Goal: Task Accomplishment & Management: Use online tool/utility

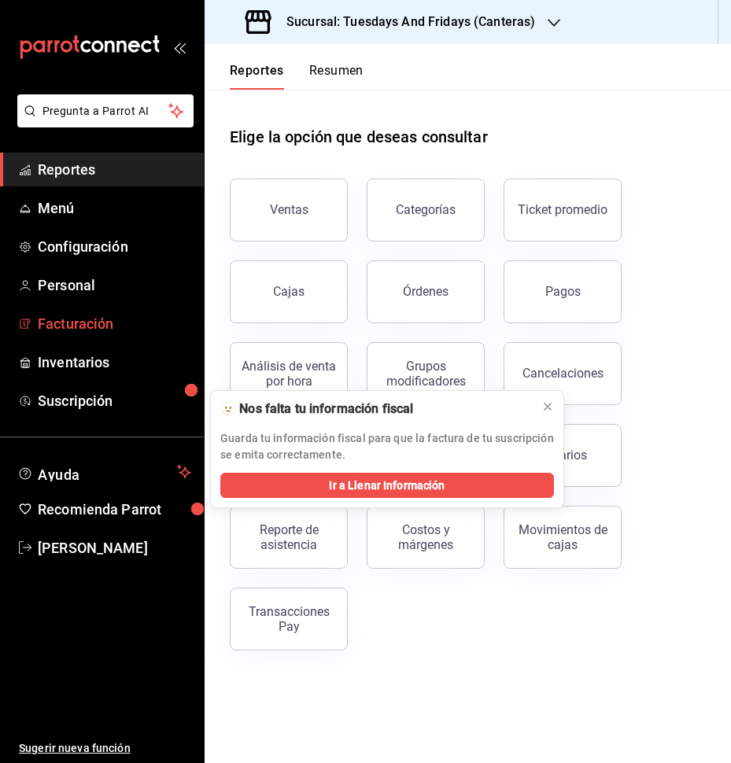
click at [52, 331] on span "Facturación" at bounding box center [114, 323] width 153 height 21
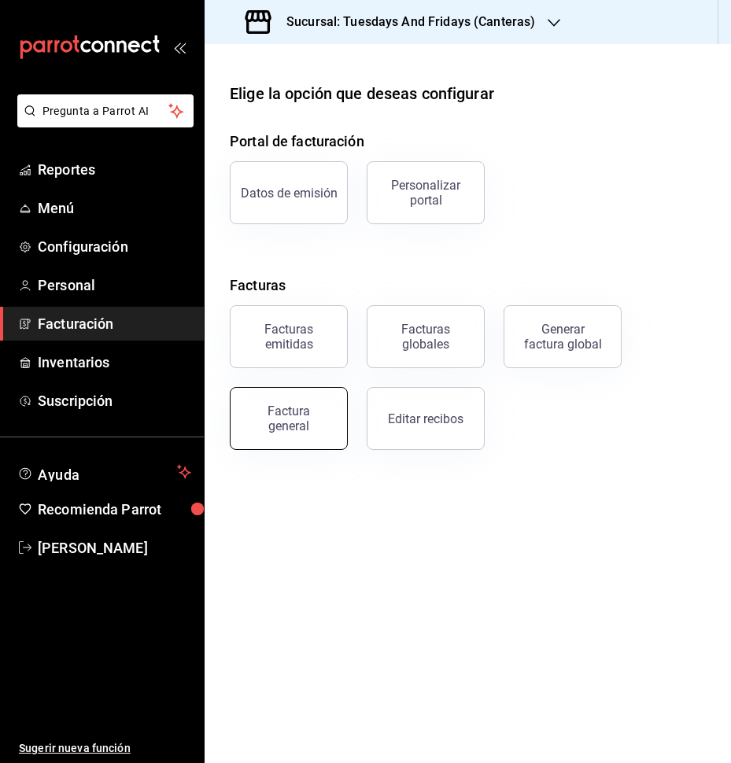
click at [309, 407] on div "Factura general" at bounding box center [289, 419] width 79 height 30
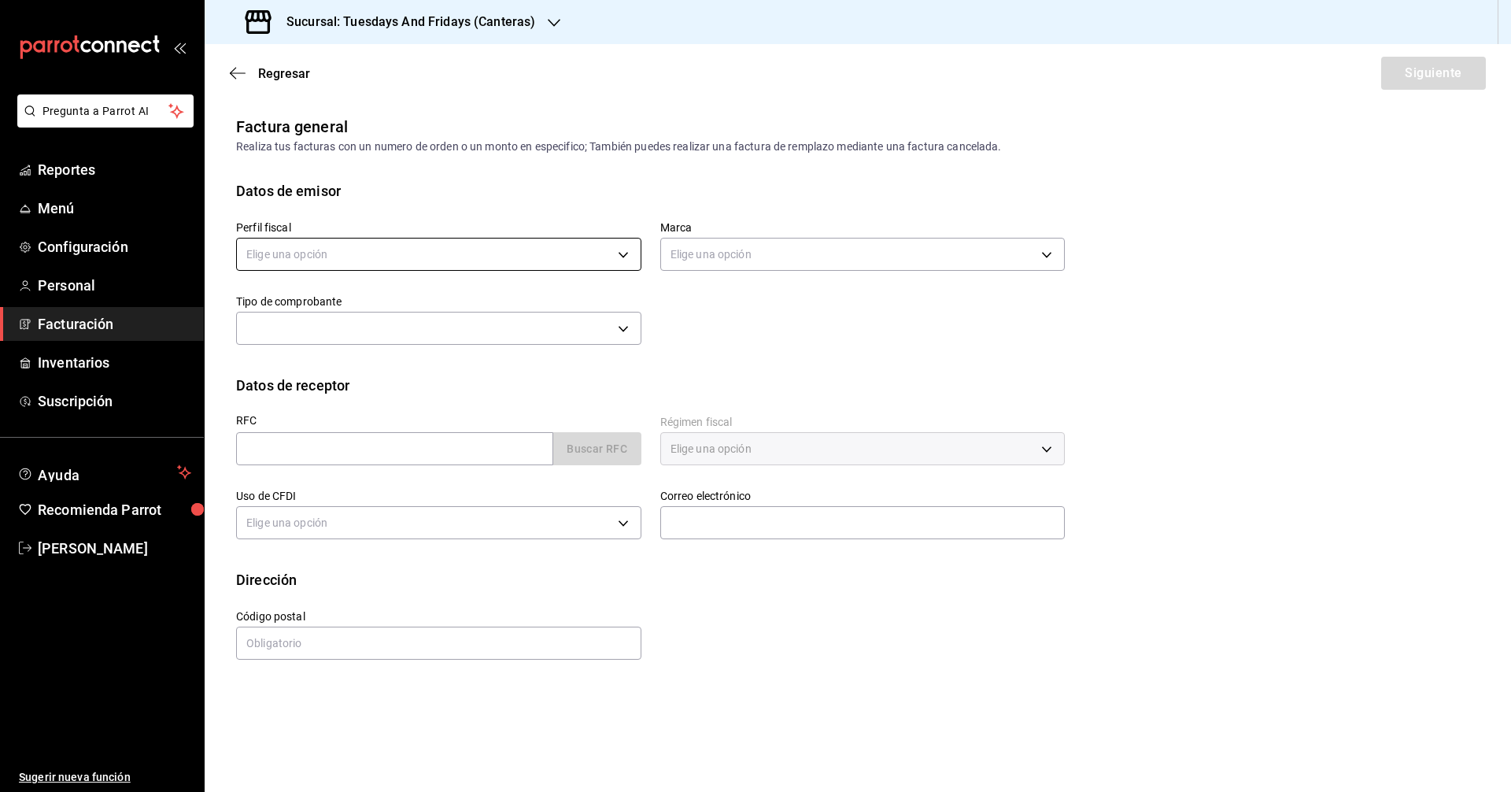
click at [460, 250] on body "Pregunta a Parrot AI Reportes Menú Configuración Personal Facturación Inventari…" at bounding box center [755, 396] width 1511 height 792
click at [390, 327] on div at bounding box center [755, 396] width 1511 height 792
click at [427, 251] on body "Pregunta a Parrot AI Reportes Menú Configuración Personal Facturación Inventari…" at bounding box center [755, 396] width 1511 height 792
click at [377, 339] on li "[PERSON_NAME]" at bounding box center [439, 334] width 404 height 29
type input "c9cd24ef-4caf-4a7b-8585-89d79b9dc07f"
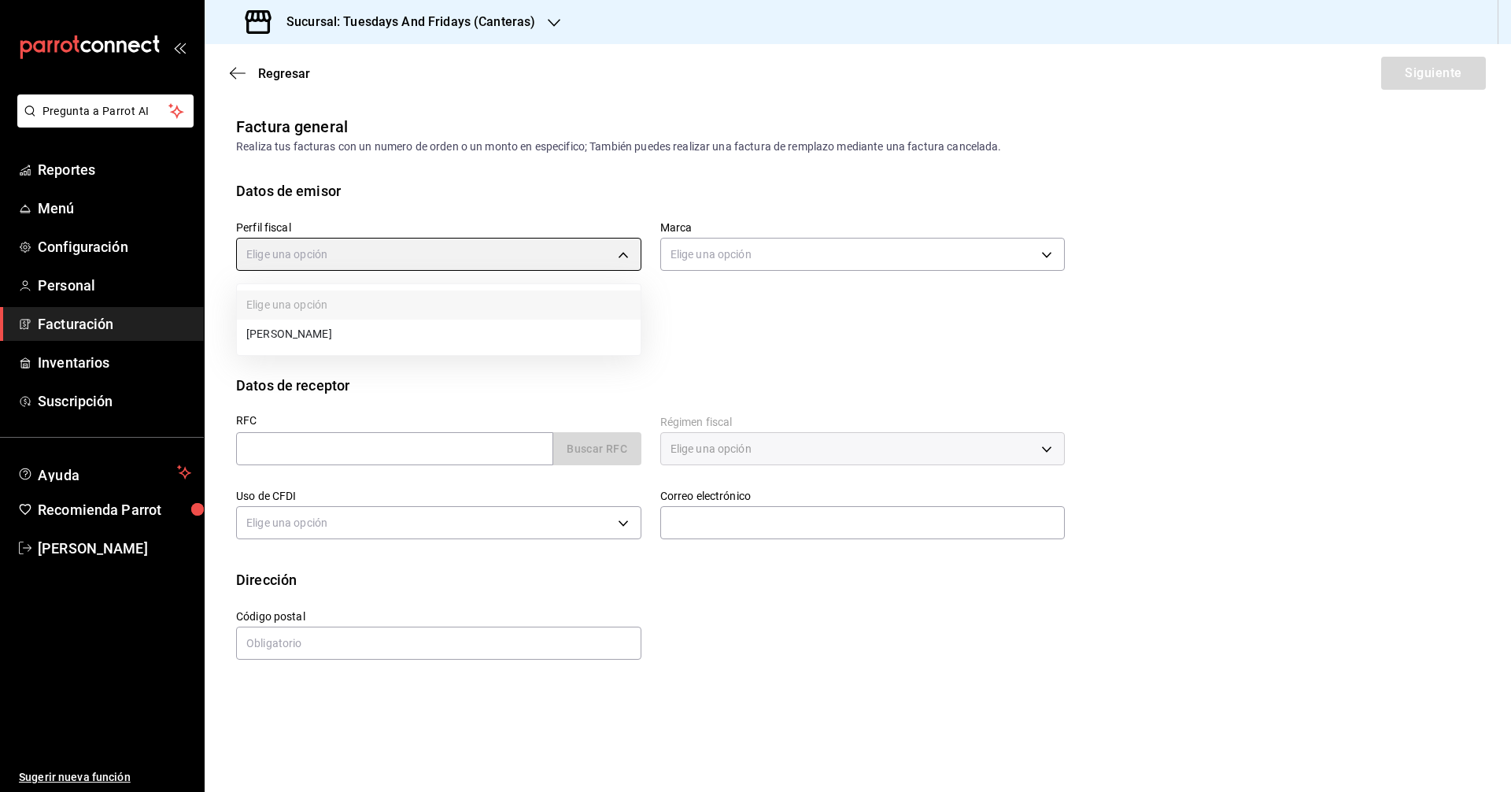
type input "72192942-13c2-4f84-be82-f50c87f3379a"
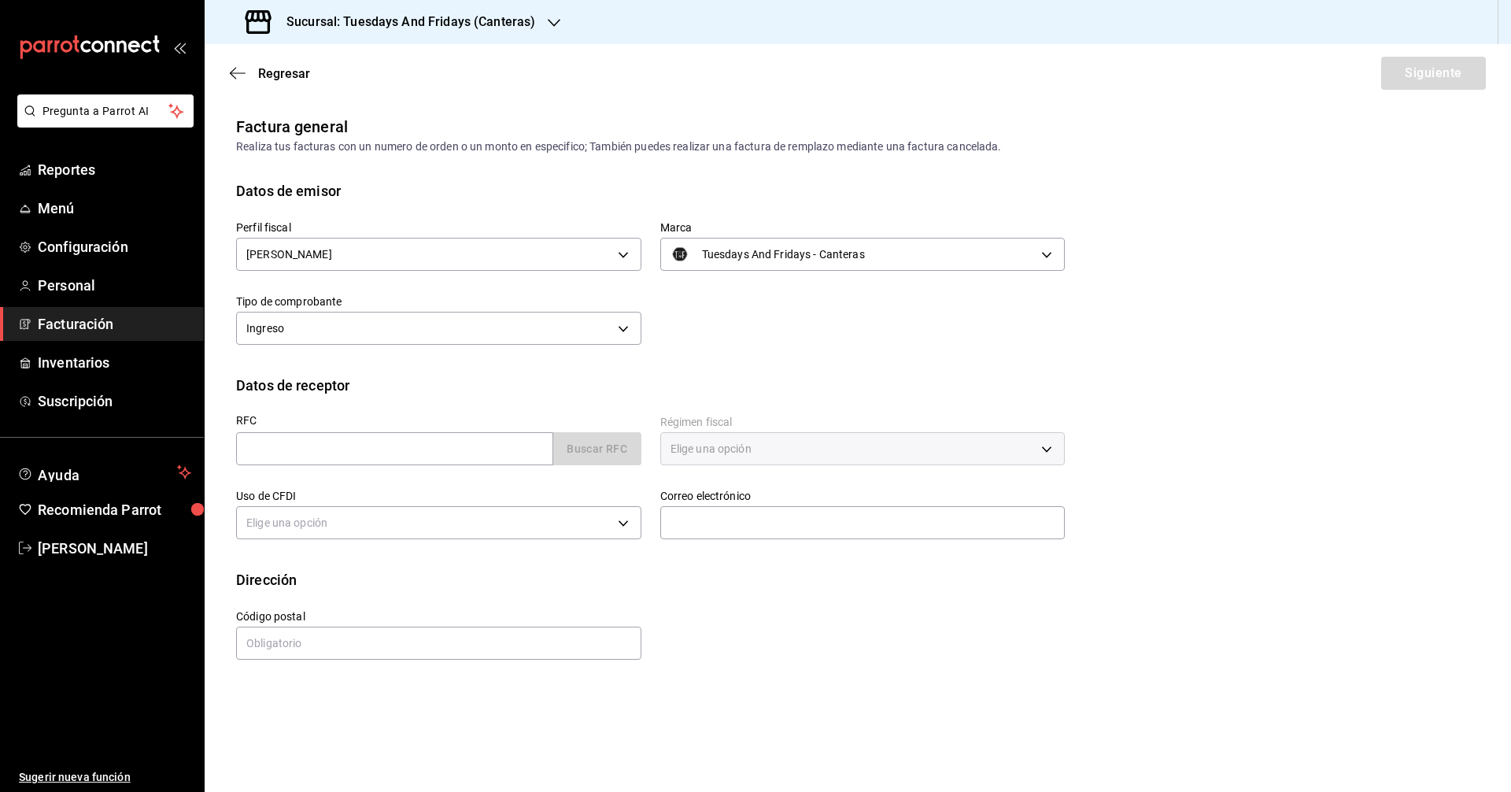
click at [700, 351] on div "Perfil fiscal [PERSON_NAME] c9cd24ef-4caf-4a7b-8585-89d79b9dc07f Marca Tuesdays…" at bounding box center [858, 287] width 1244 height 173
click at [507, 449] on input "text" at bounding box center [394, 448] width 317 height 33
type input "LOTJ951214MG1"
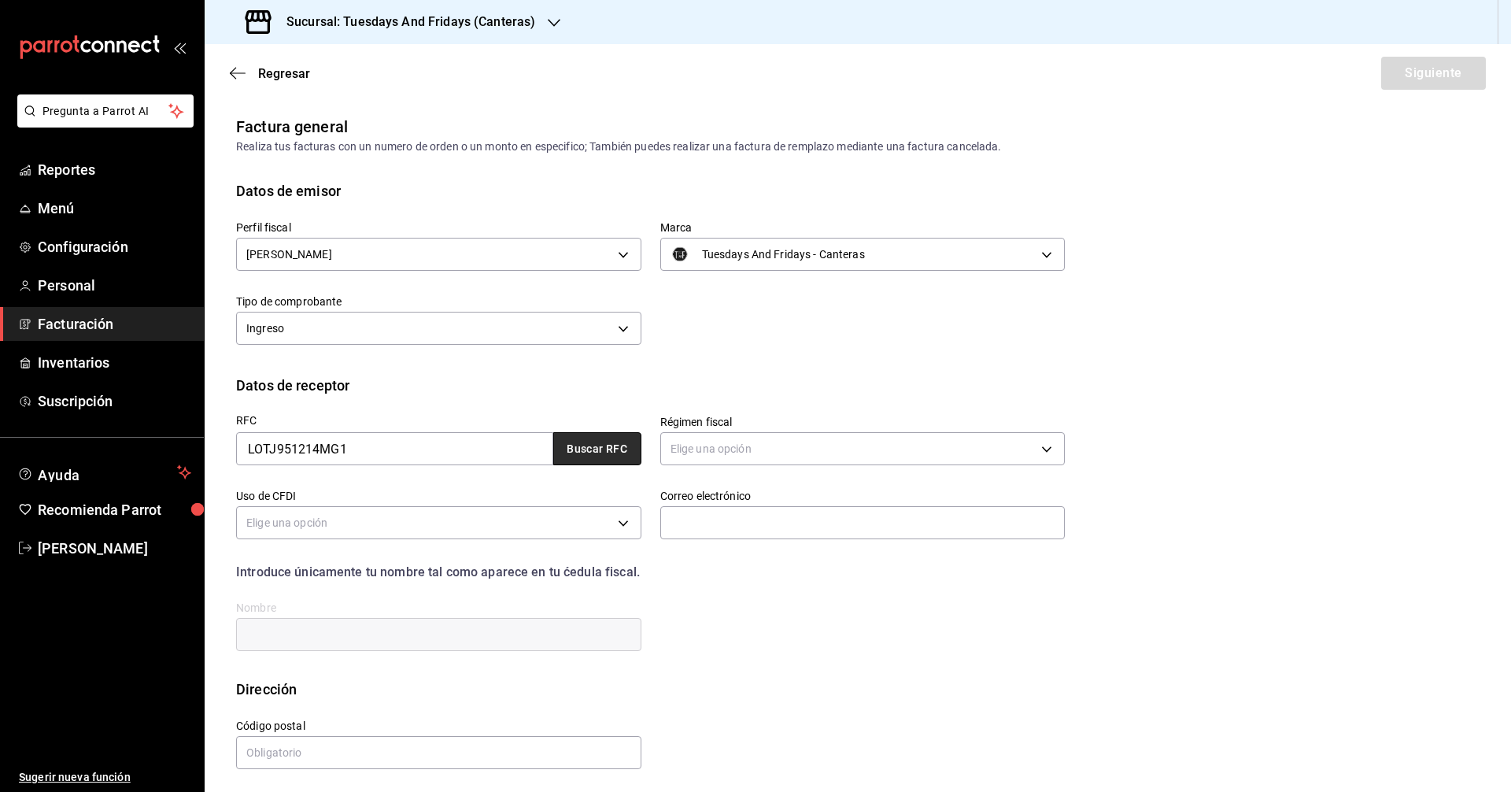
click at [586, 445] on button "Buscar RFC" at bounding box center [597, 448] width 88 height 33
type input "626"
type input "G03"
type input "tufh.admi19@hotmail.com"
type input "20000"
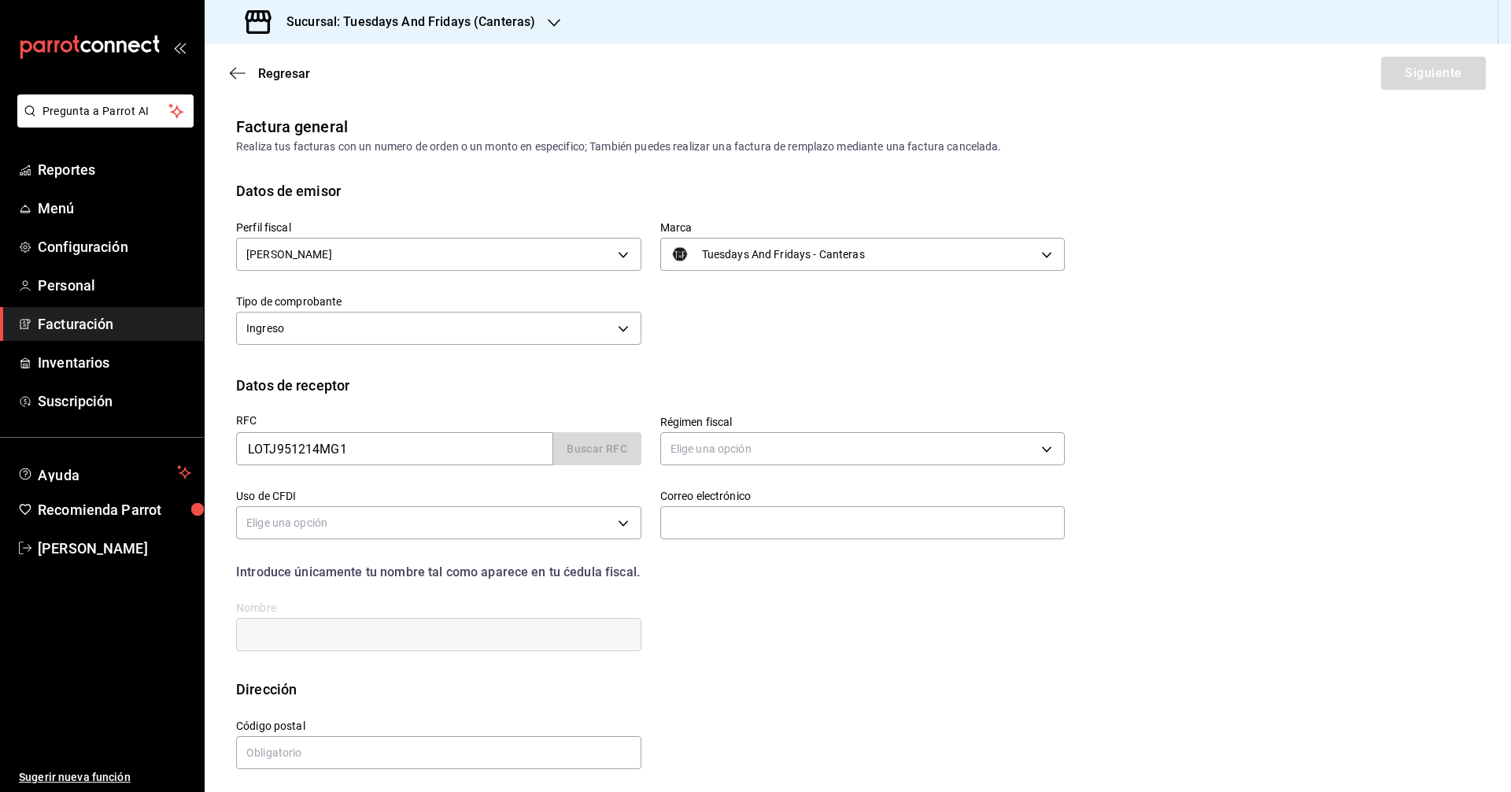
type input "JUAN RAMIRO LOPEZ TISCAREÑO"
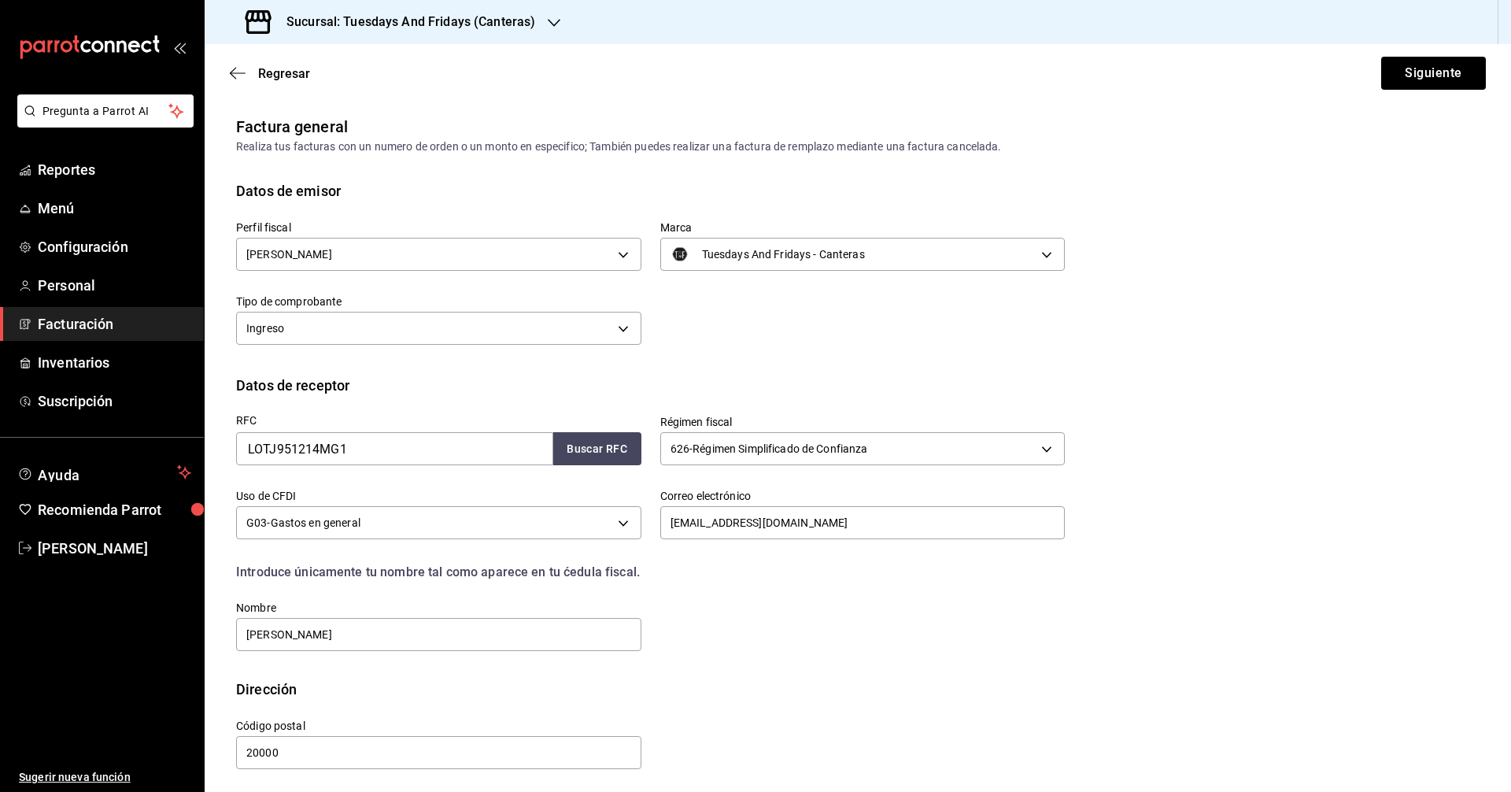
click at [730, 609] on div "RFC LOTJ951214MG1 Buscar RFC Régimen fiscal 626 - Régimen Simplificado de Confi…" at bounding box center [641, 524] width 848 height 257
click at [730, 72] on button "Siguiente" at bounding box center [1433, 73] width 105 height 33
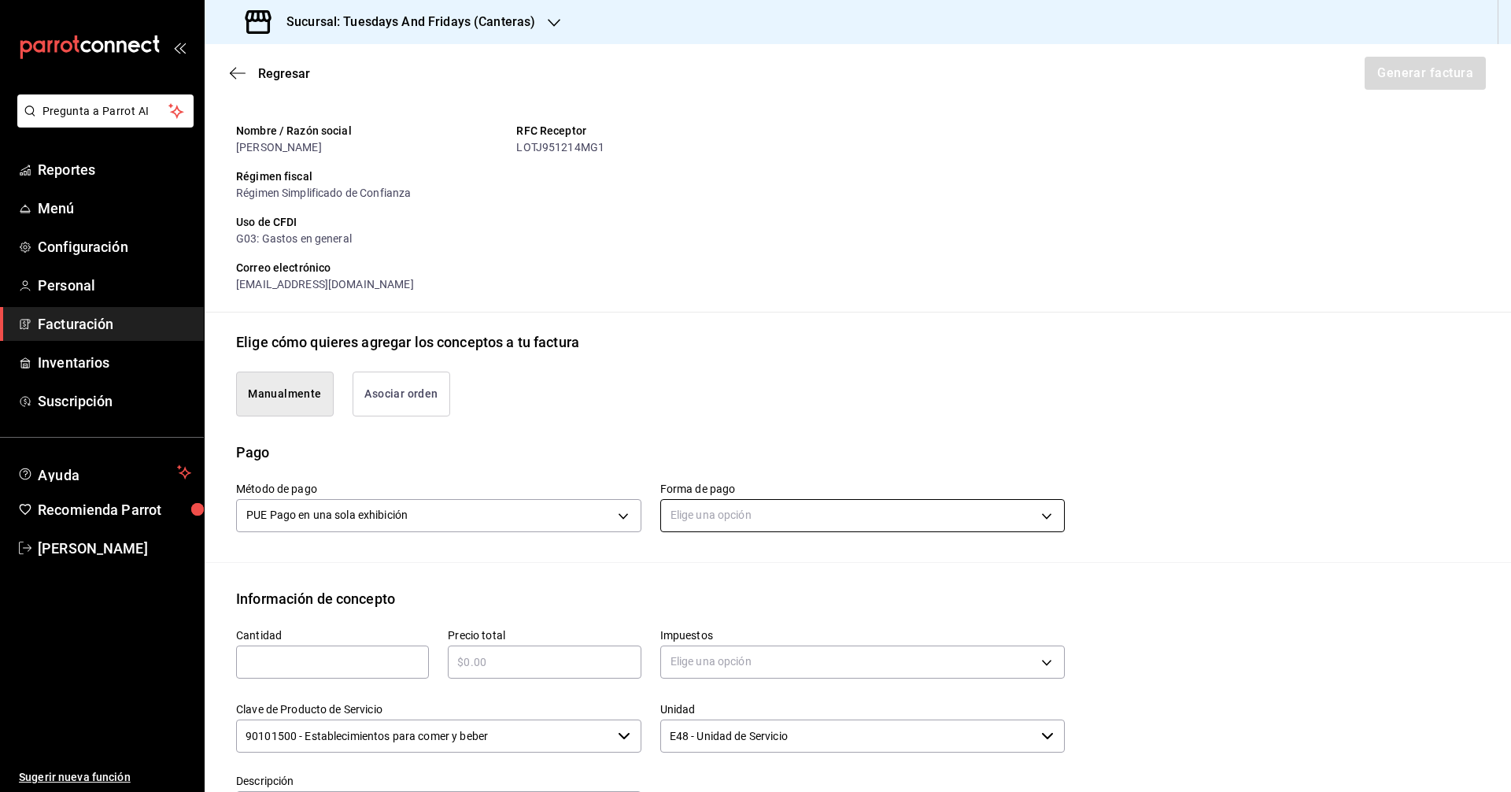
scroll to position [157, 0]
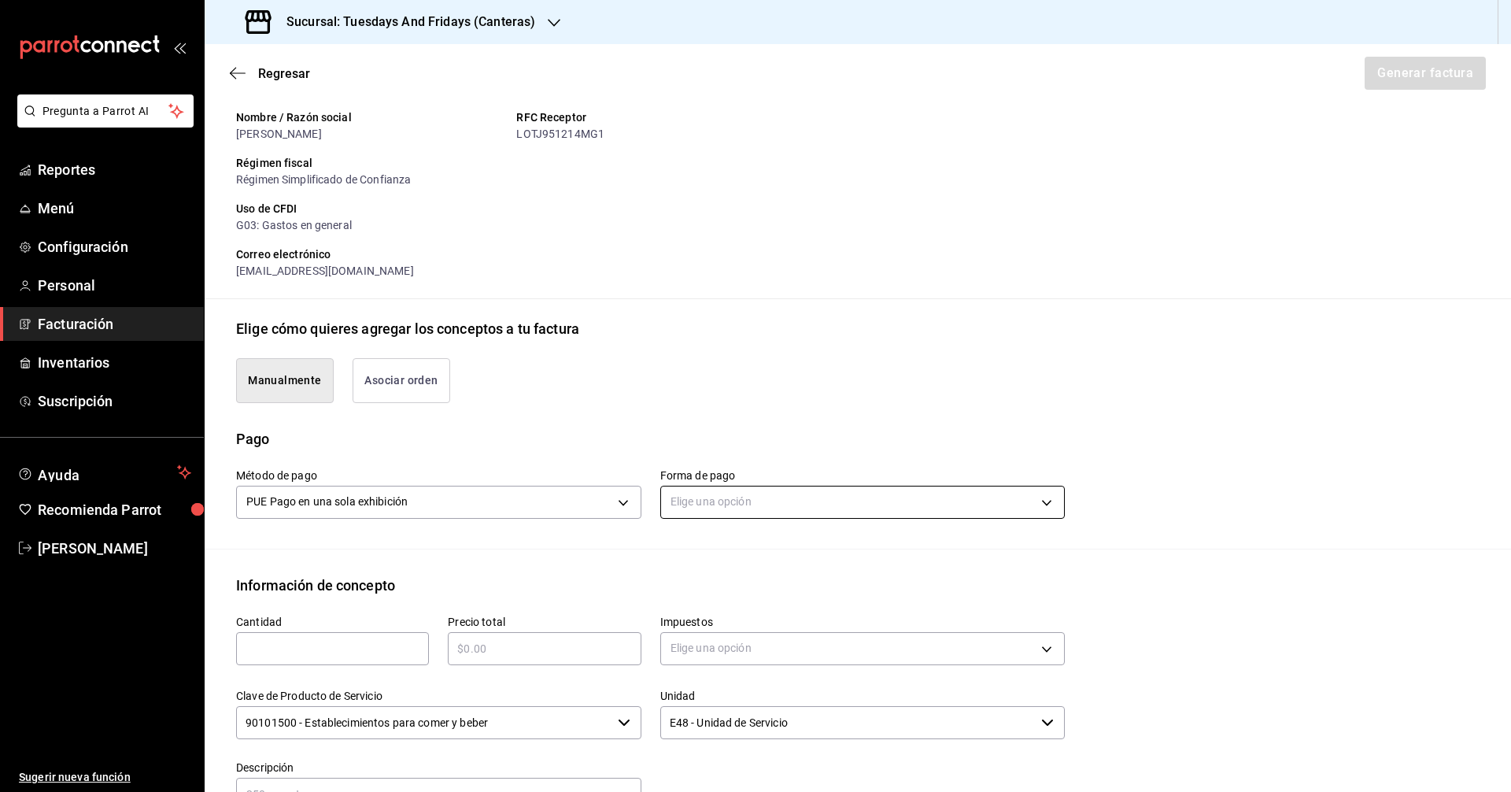
click at [730, 486] on body "Pregunta a Parrot AI Reportes Menú Configuración Personal Facturación Inventari…" at bounding box center [755, 396] width 1511 height 792
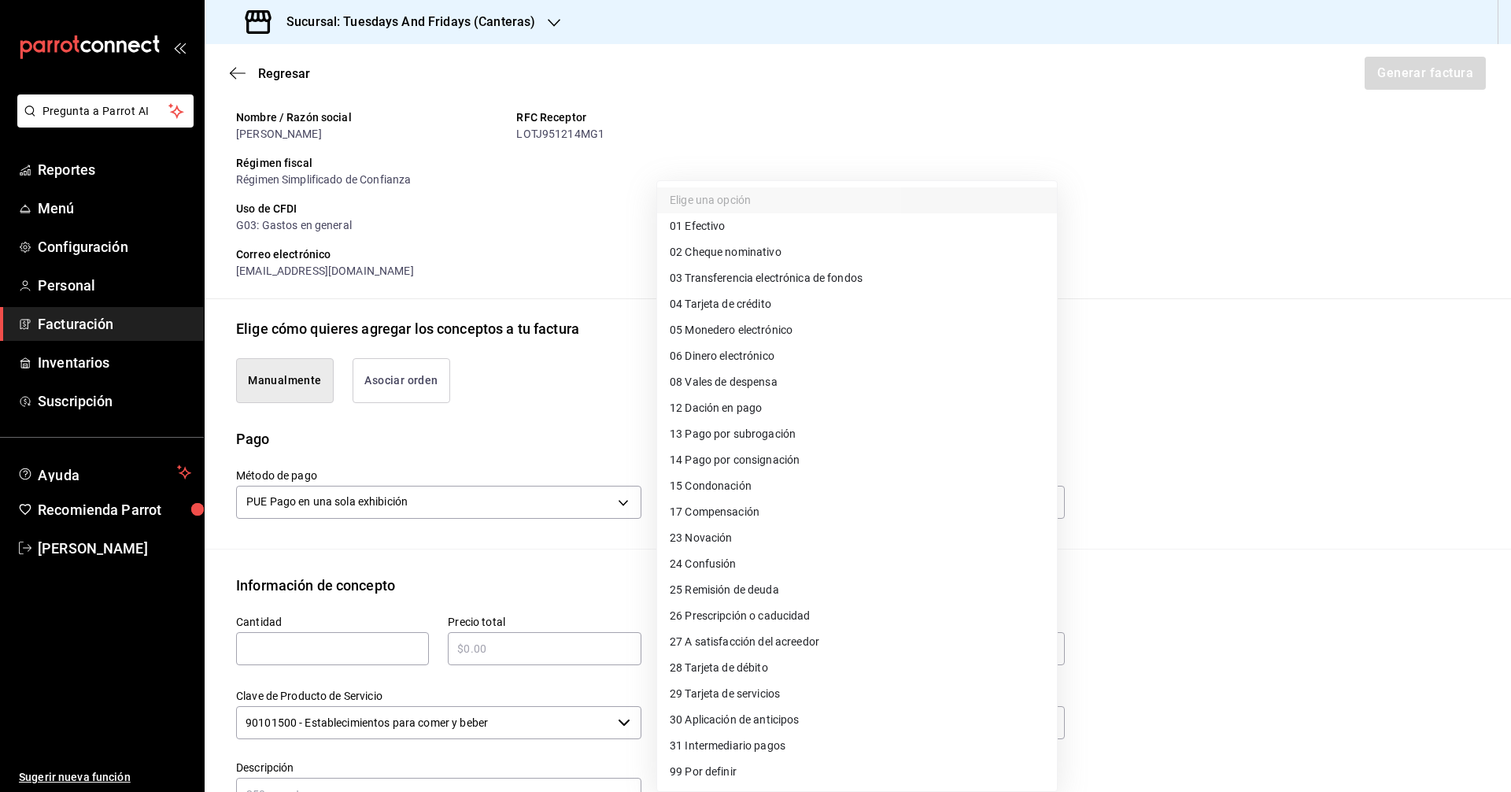
click at [730, 266] on li "03 Transferencia electrónica de fondos" at bounding box center [857, 278] width 400 height 26
type input "03"
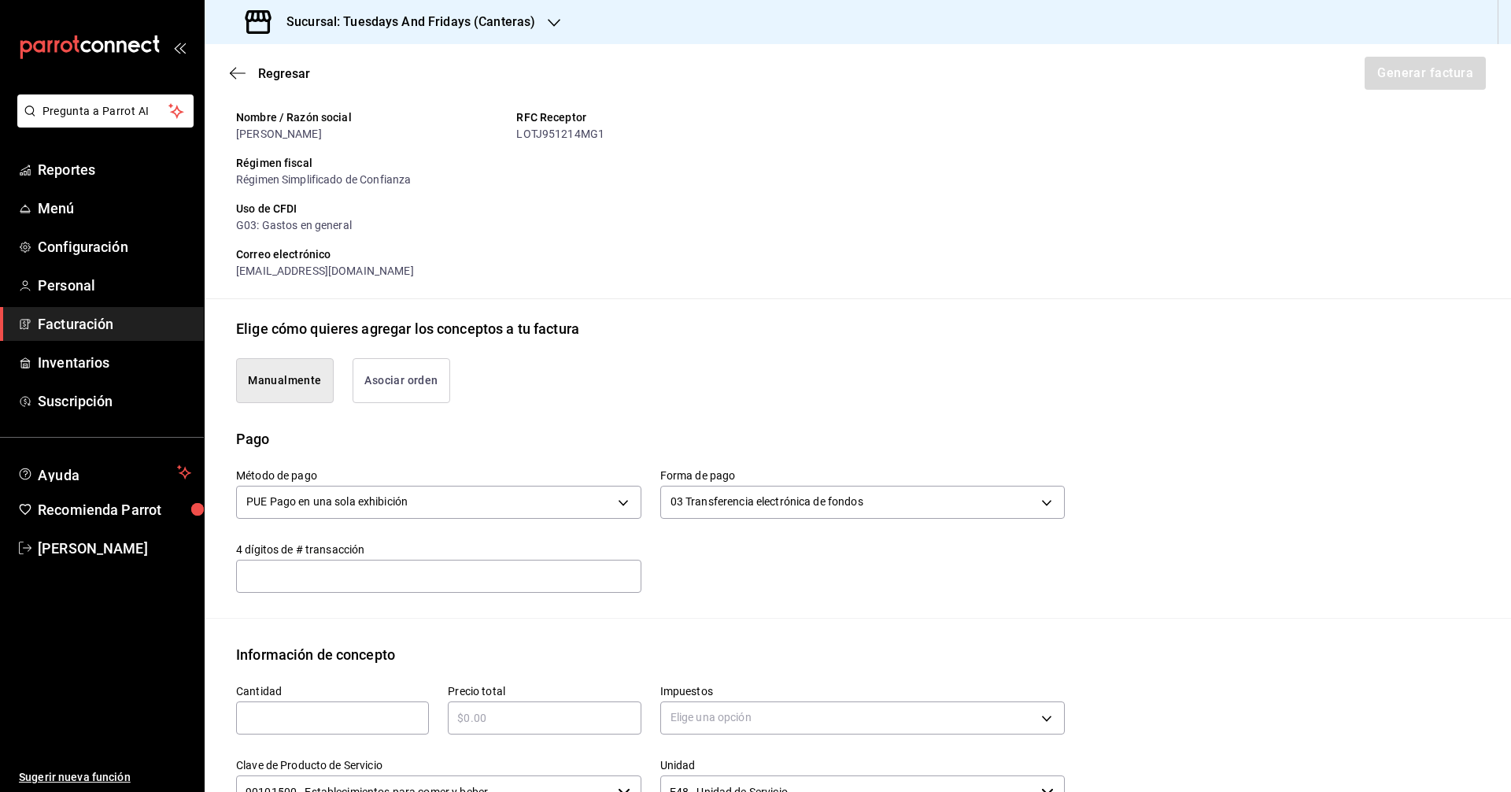
click at [391, 586] on input "text" at bounding box center [438, 575] width 405 height 31
type input "2447"
click at [375, 721] on input "text" at bounding box center [332, 717] width 193 height 19
click at [328, 715] on input "text" at bounding box center [332, 717] width 193 height 19
drag, startPoint x: 320, startPoint y: 721, endPoint x: 309, endPoint y: 716, distance: 12.7
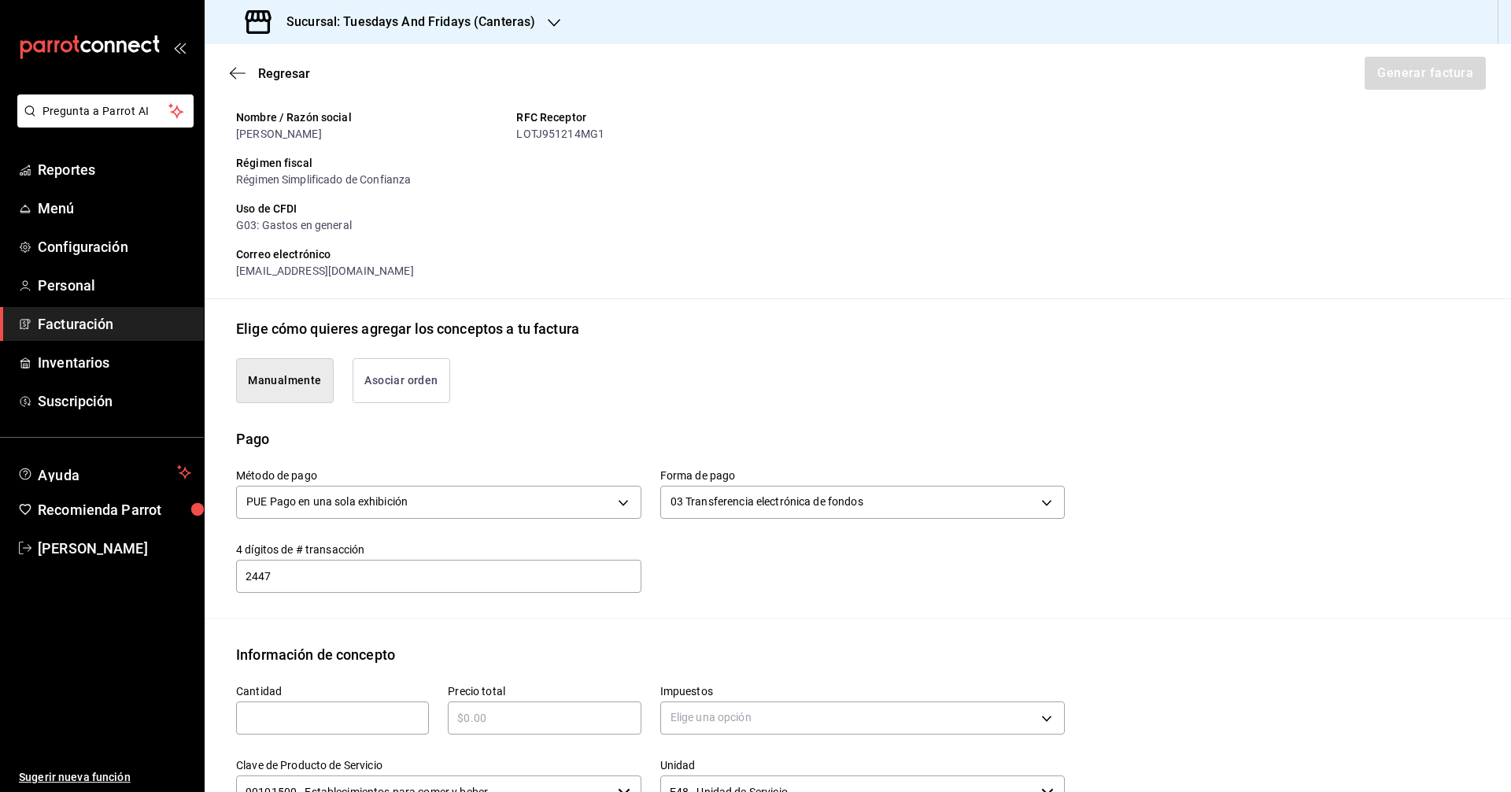
click at [320, 721] on input "text" at bounding box center [332, 717] width 193 height 19
type input "324"
click at [545, 664] on div "Información de concepto Cantidad 324 ​ Precio total ​ Impuestos Elige una opció…" at bounding box center [858, 802] width 1307 height 316
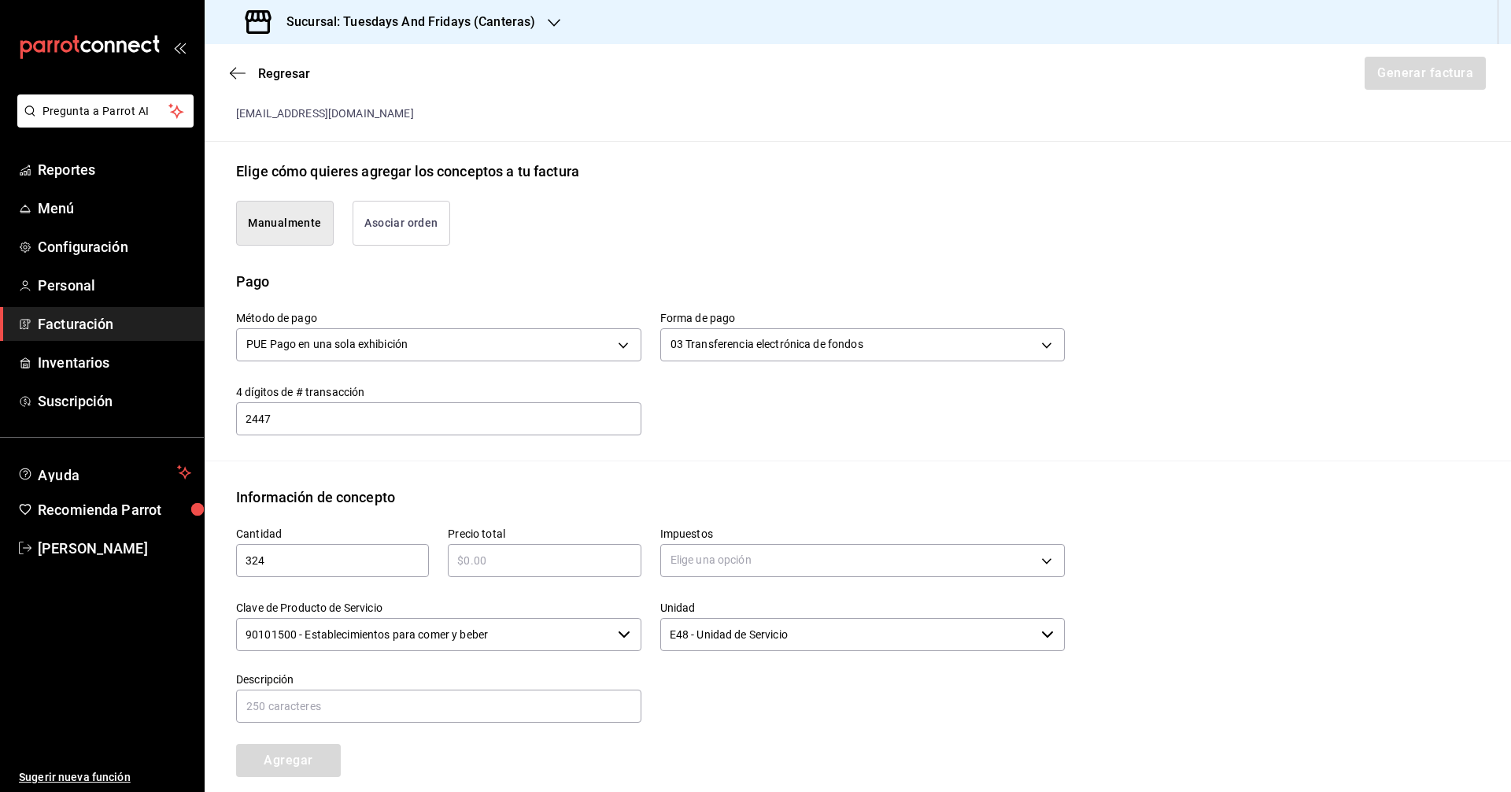
click at [508, 551] on input "text" at bounding box center [544, 560] width 193 height 19
click at [510, 521] on div "Precio total ​" at bounding box center [535, 545] width 212 height 74
click at [586, 565] on input "text" at bounding box center [544, 560] width 193 height 19
type input "$4536"
click at [619, 459] on div "Método de pago PUE Pago en una sola exhibición PUE Forma de pago 03 Transferenc…" at bounding box center [858, 376] width 1244 height 168
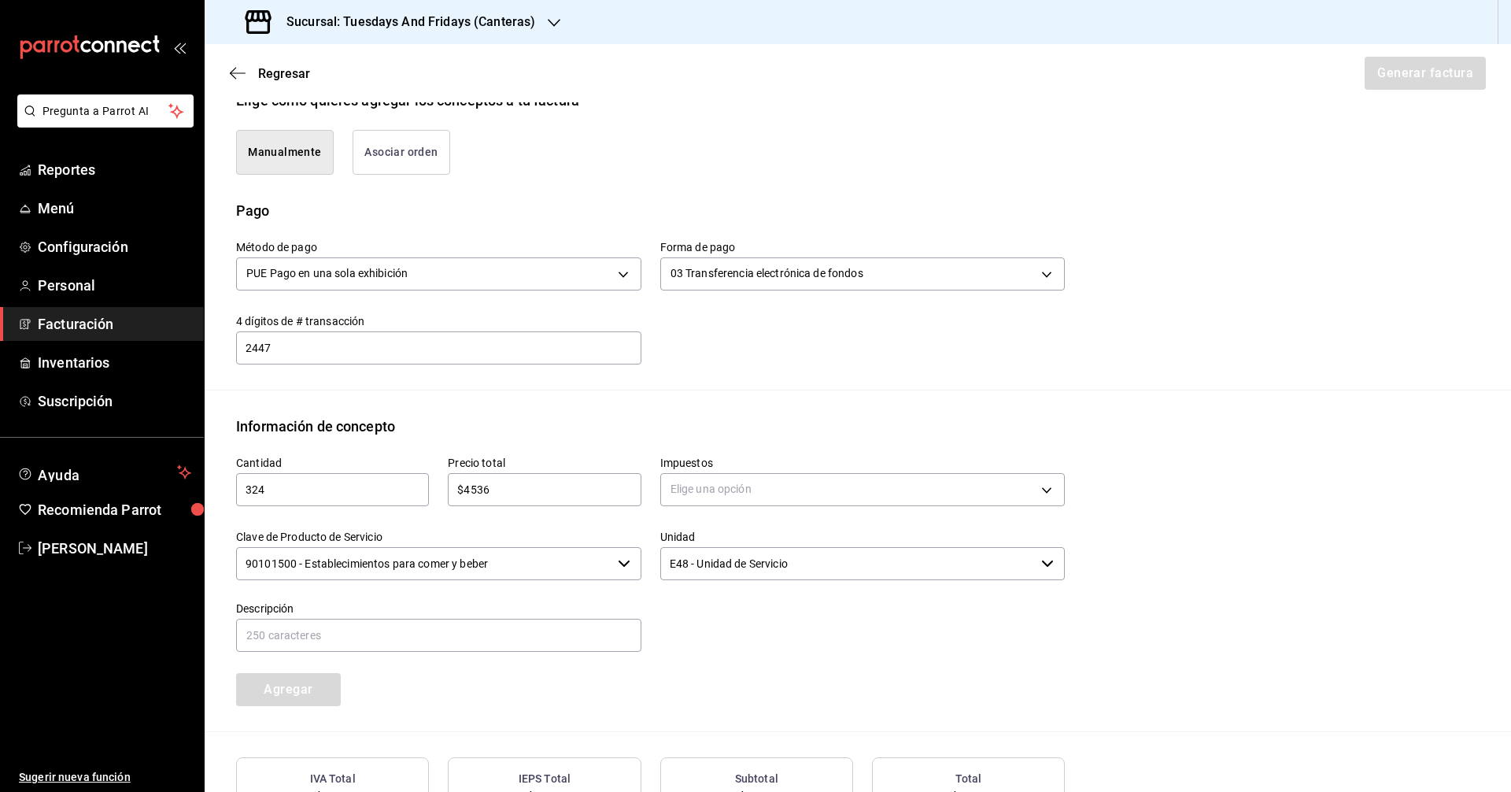
scroll to position [511, 0]
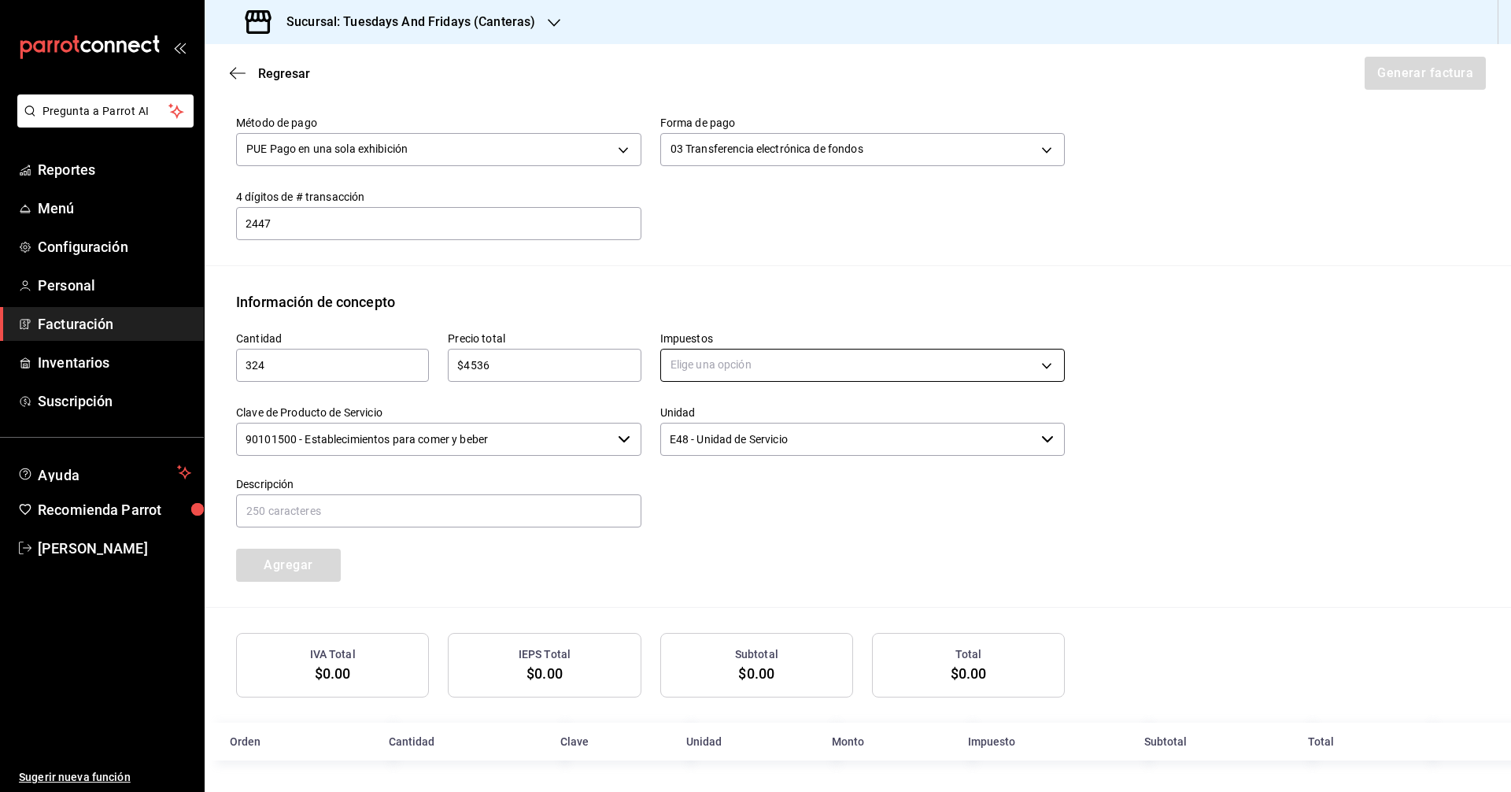
click at [730, 364] on body "Pregunta a Parrot AI Reportes Menú Configuración Personal Facturación Inventari…" at bounding box center [755, 396] width 1511 height 792
click at [730, 434] on li "IVA 0%" at bounding box center [857, 440] width 400 height 26
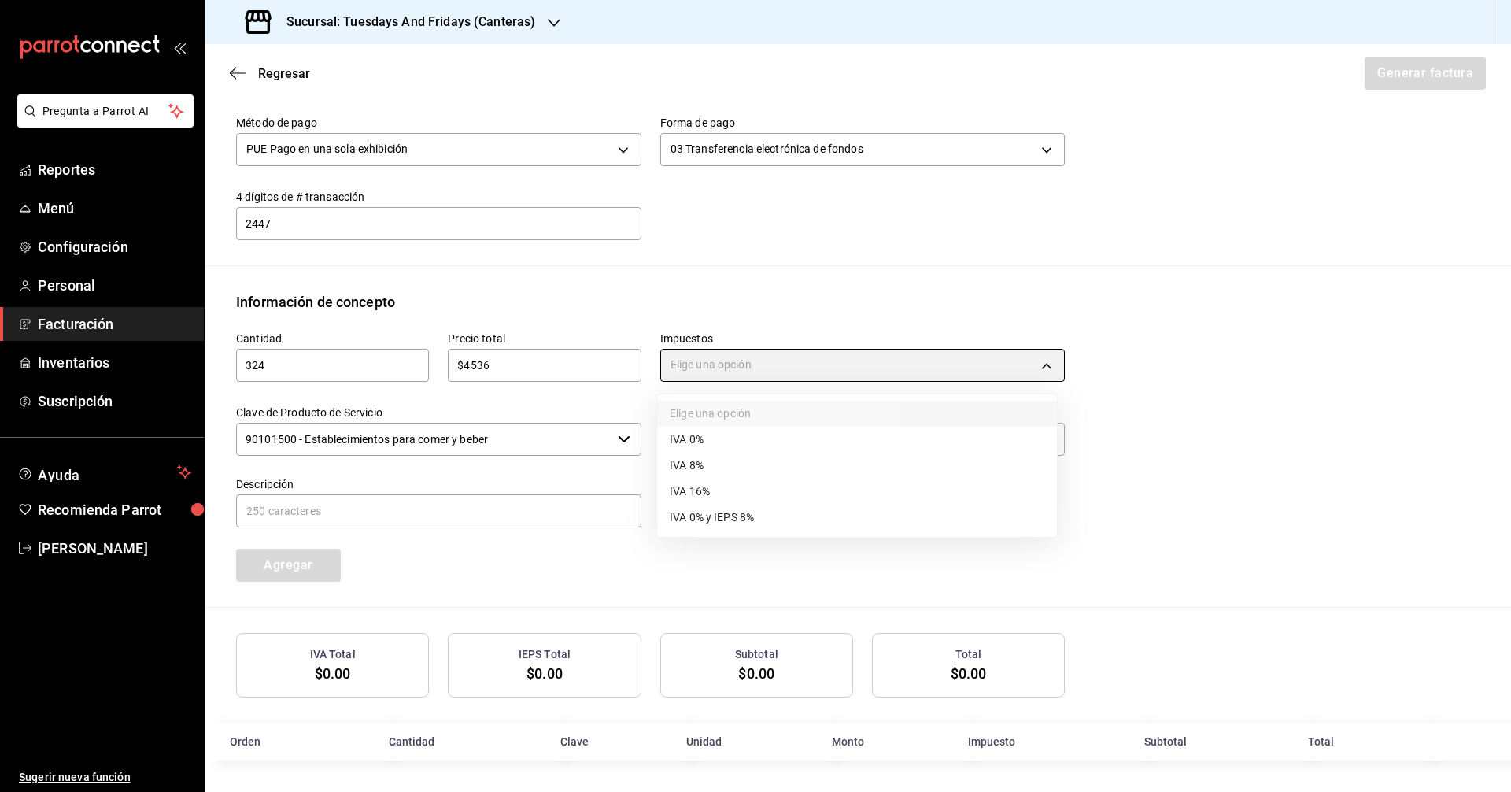
type input "IVA_0"
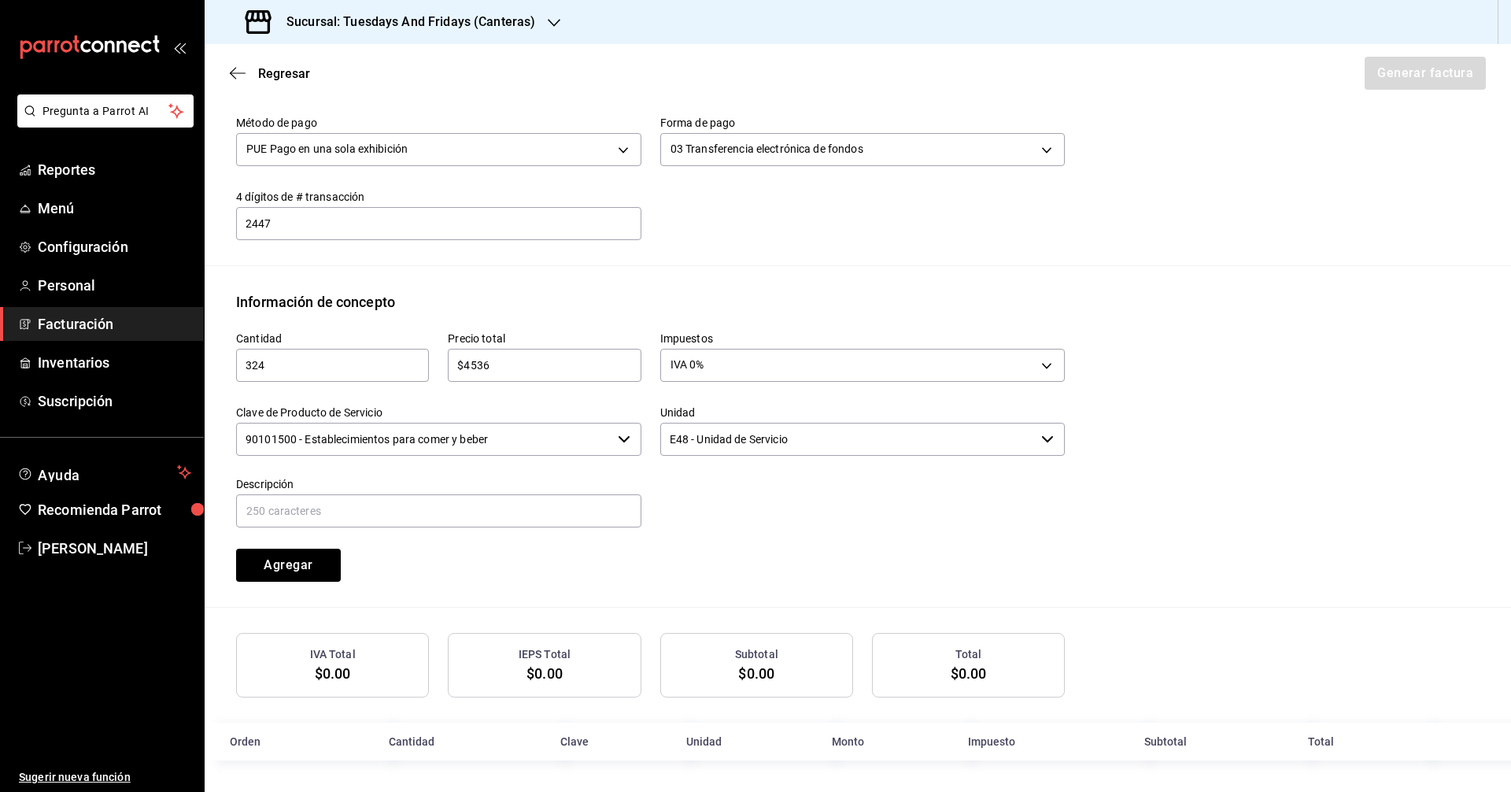
click at [520, 438] on input "90101500 - Establecimientos para comer y beber" at bounding box center [423, 439] width 375 height 33
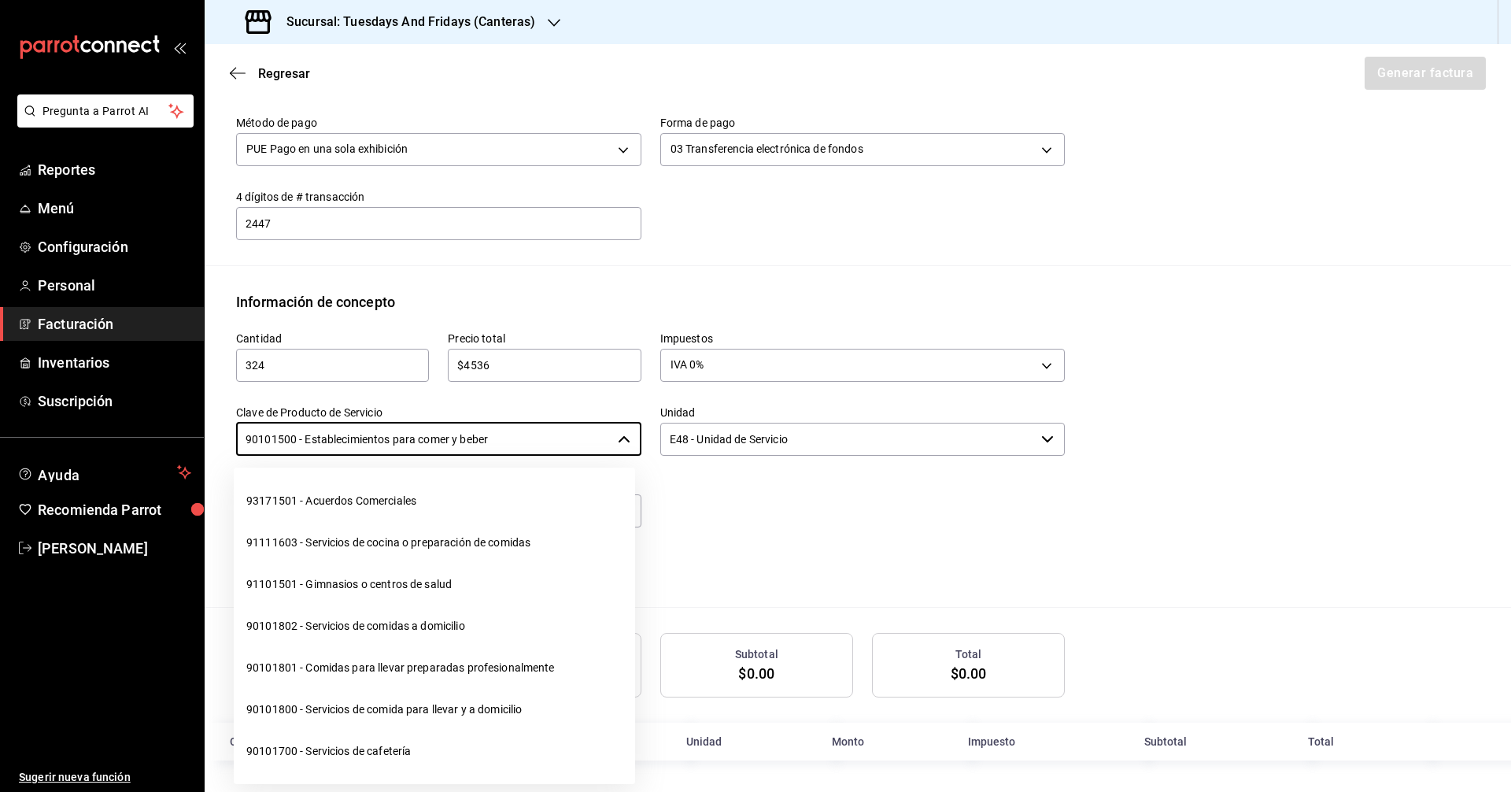
drag, startPoint x: 567, startPoint y: 430, endPoint x: 0, endPoint y: 430, distance: 566.7
click at [0, 430] on div "Pregunta a Parrot AI Reportes Menú Configuración Personal Facturación Inventari…" at bounding box center [755, 396] width 1511 height 792
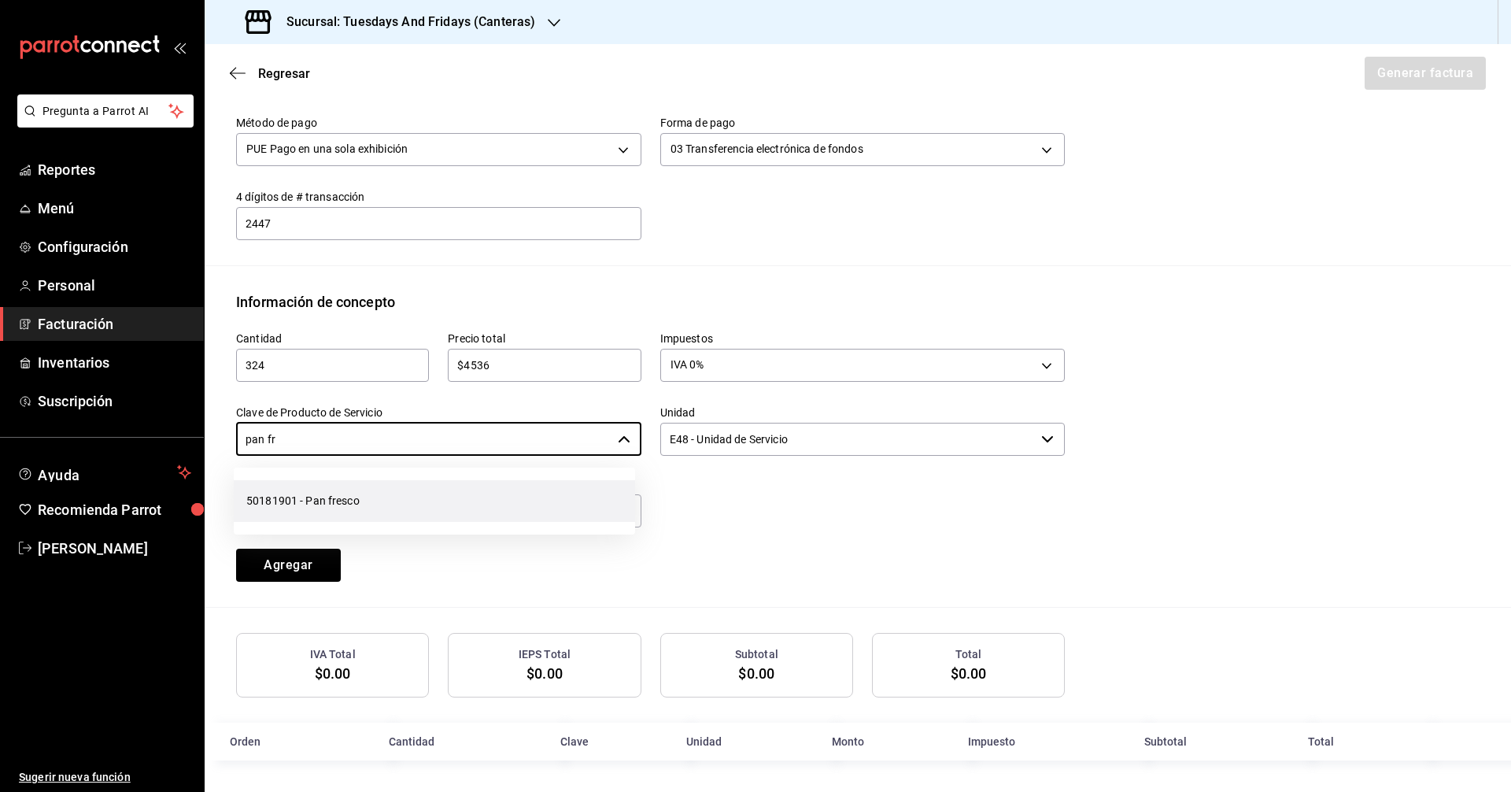
click at [305, 506] on li "50181901 - Pan fresco" at bounding box center [434, 501] width 401 height 42
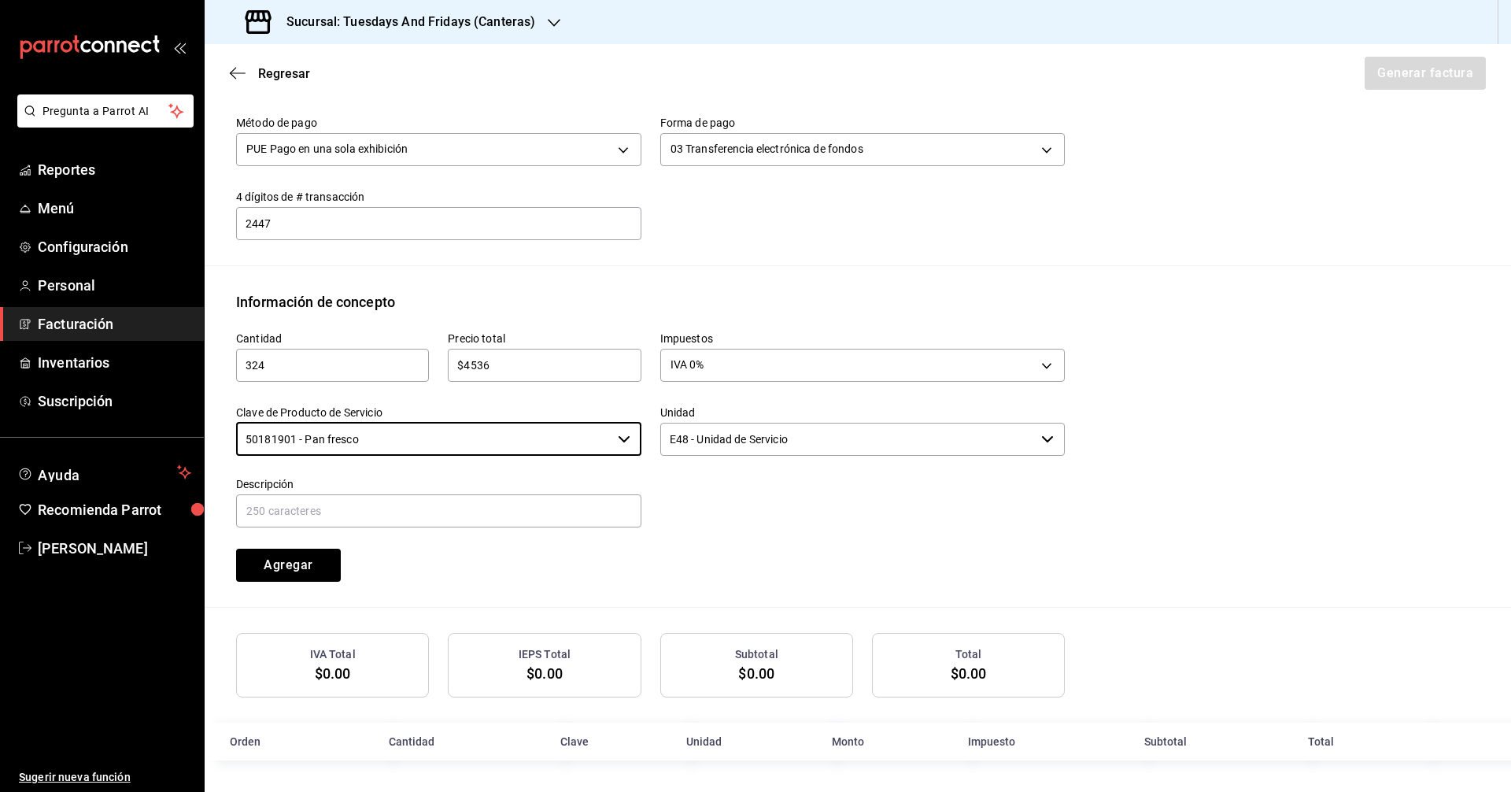
type input "50181901 - Pan fresco"
click at [730, 438] on input "E48 - Unidad de Servicio" at bounding box center [847, 439] width 375 height 33
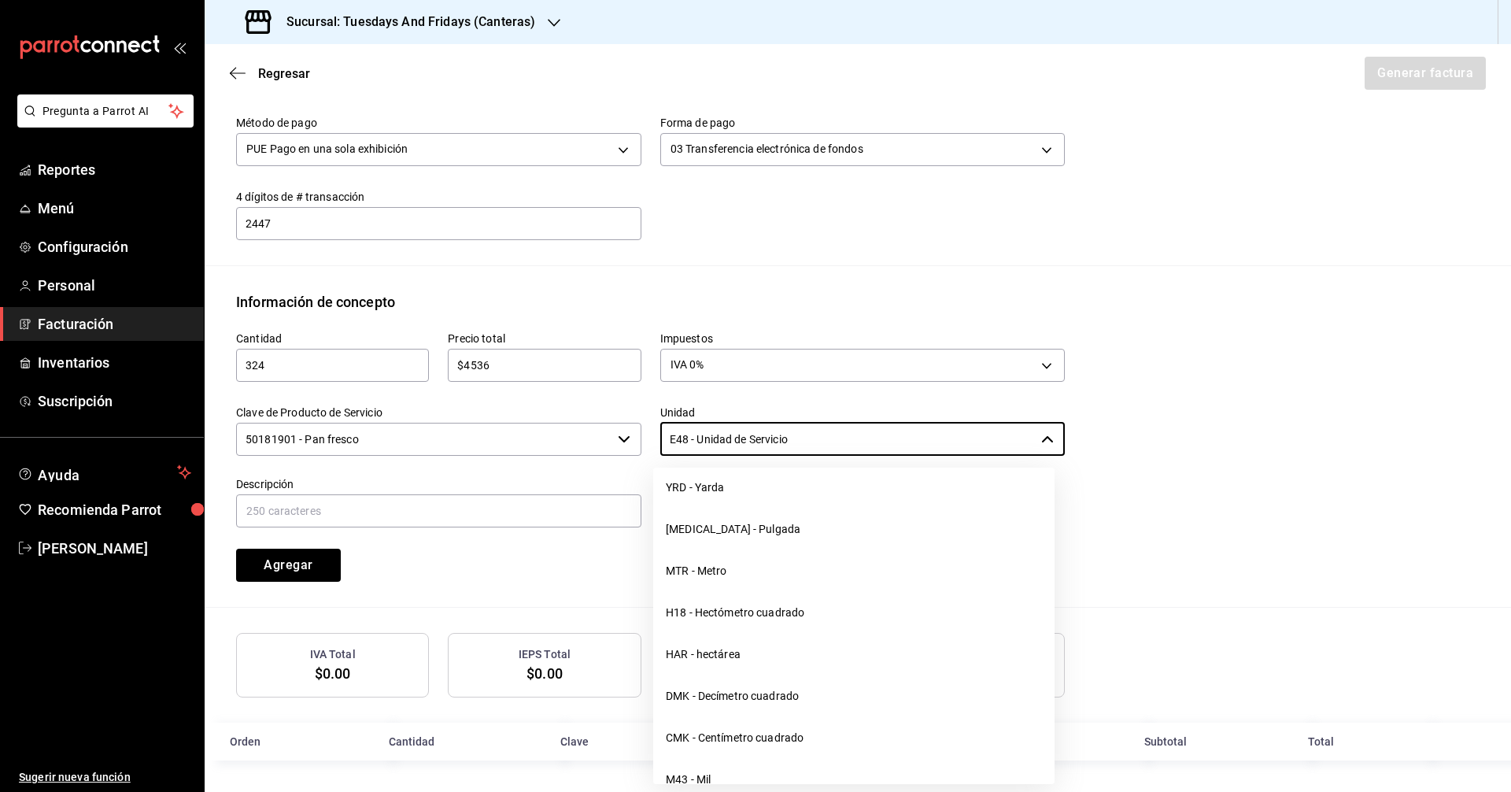
scroll to position [236, 0]
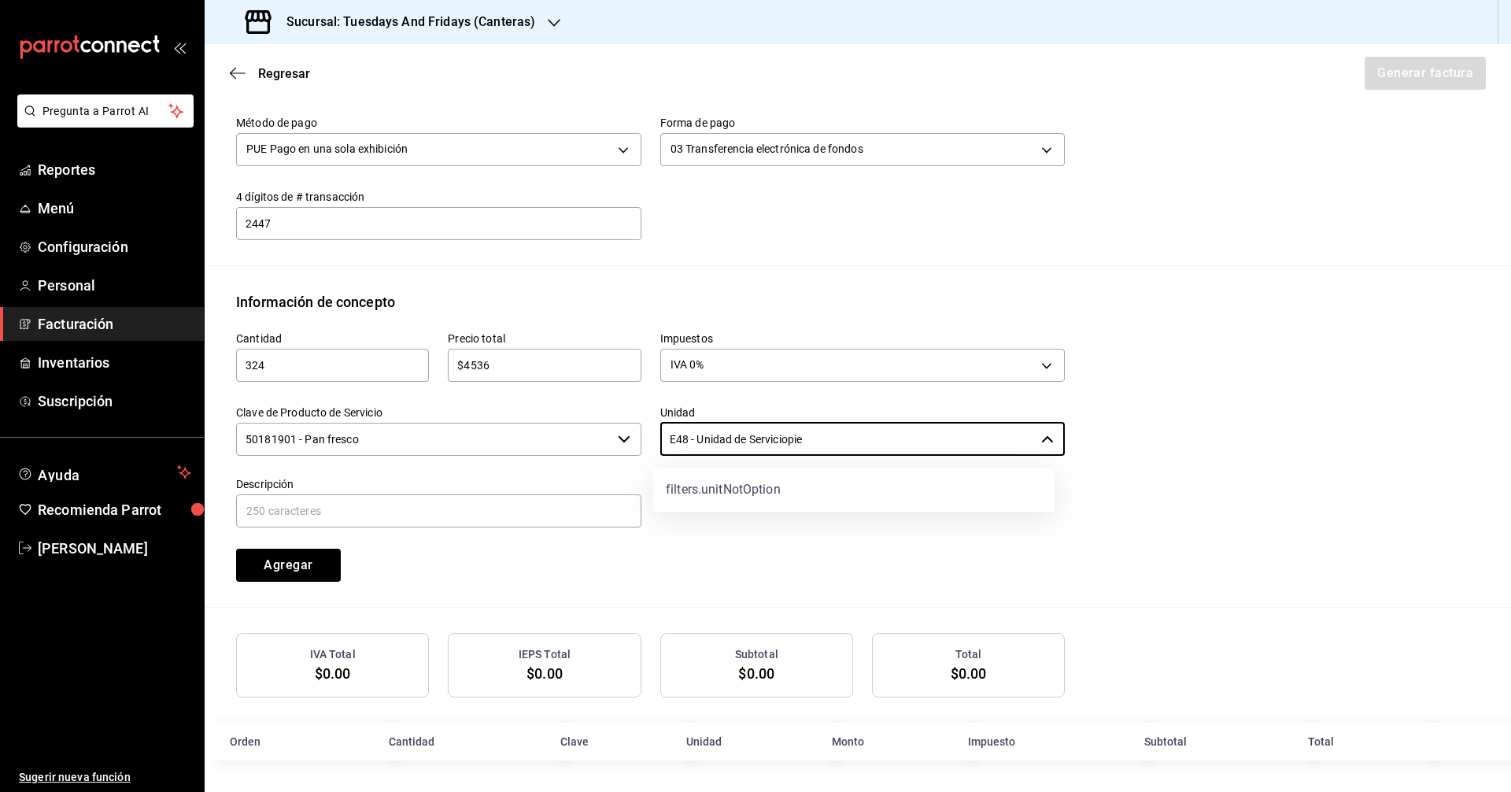
drag, startPoint x: 834, startPoint y: 434, endPoint x: 323, endPoint y: 434, distance: 511.6
click at [323, 434] on div "Cantidad 324 ​ Precio total $4536 ​ Impuestos IVA 0% IVA_0 Clave de Producto de…" at bounding box center [641, 446] width 848 height 269
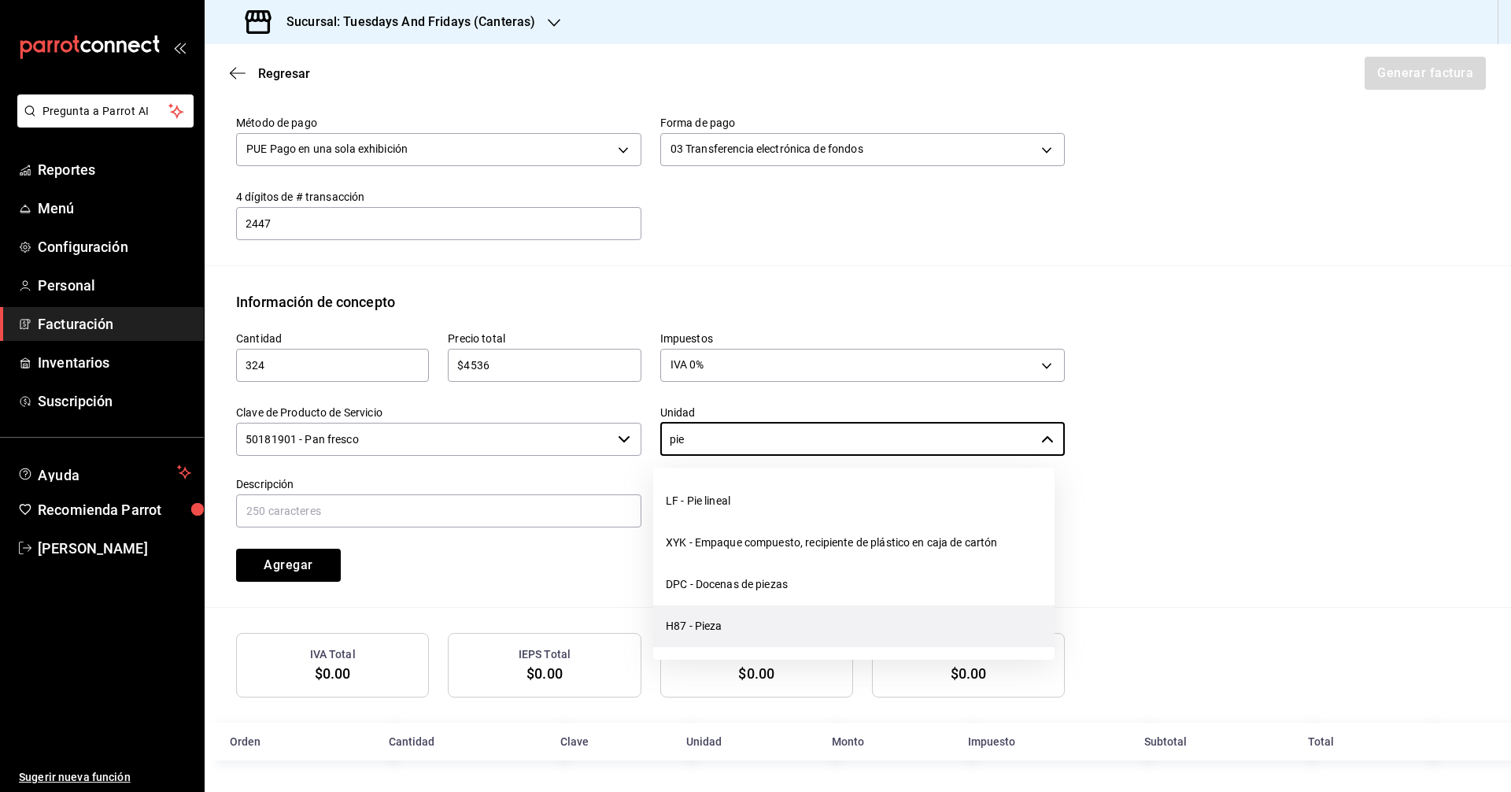
click at [718, 634] on li "H87 - Pieza" at bounding box center [853, 626] width 401 height 42
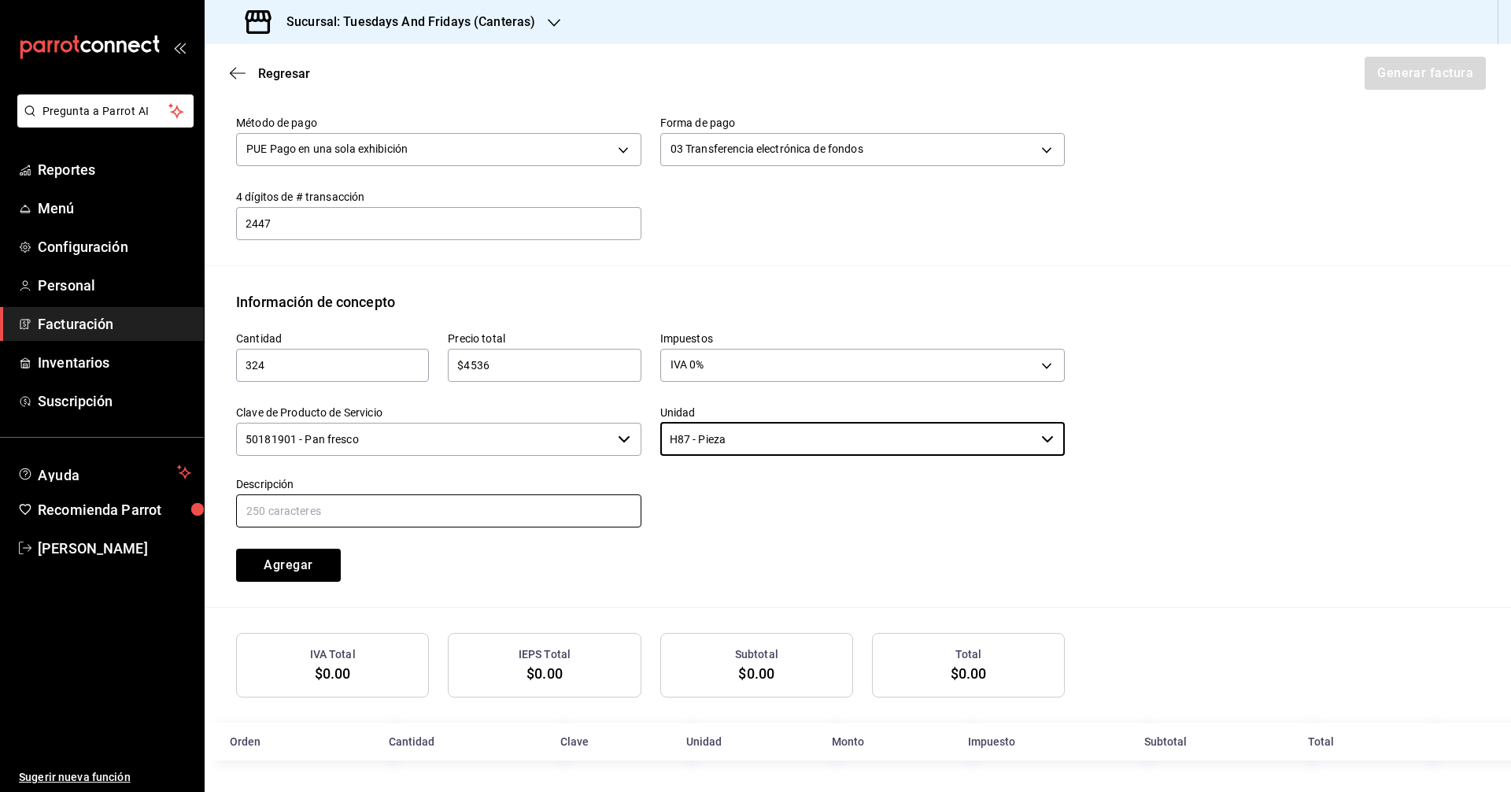
type input "H87 - Pieza"
click at [390, 517] on input "text" at bounding box center [438, 510] width 405 height 33
type input "Ciabatta"
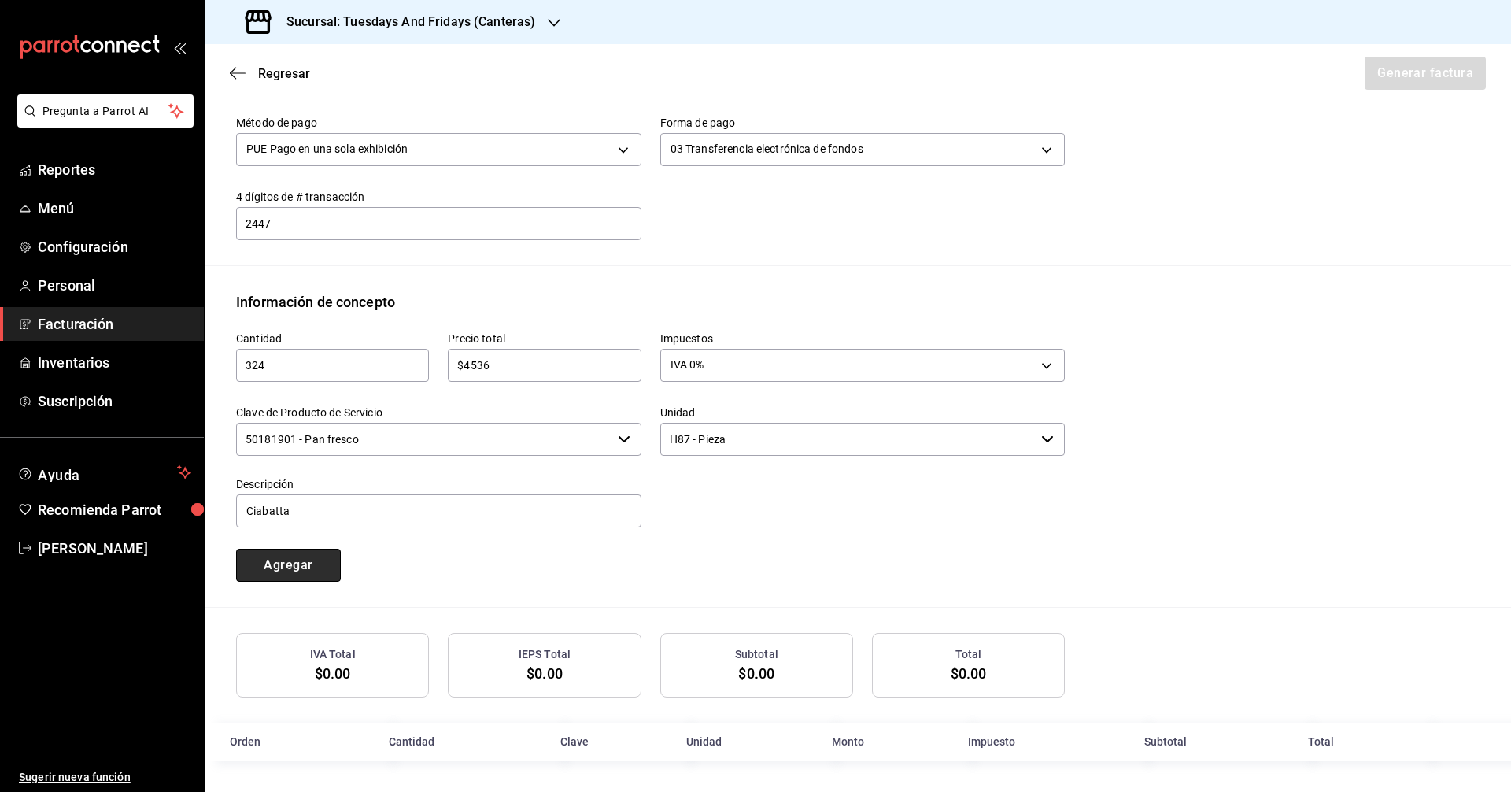
click at [323, 565] on button "Agregar" at bounding box center [288, 565] width 105 height 33
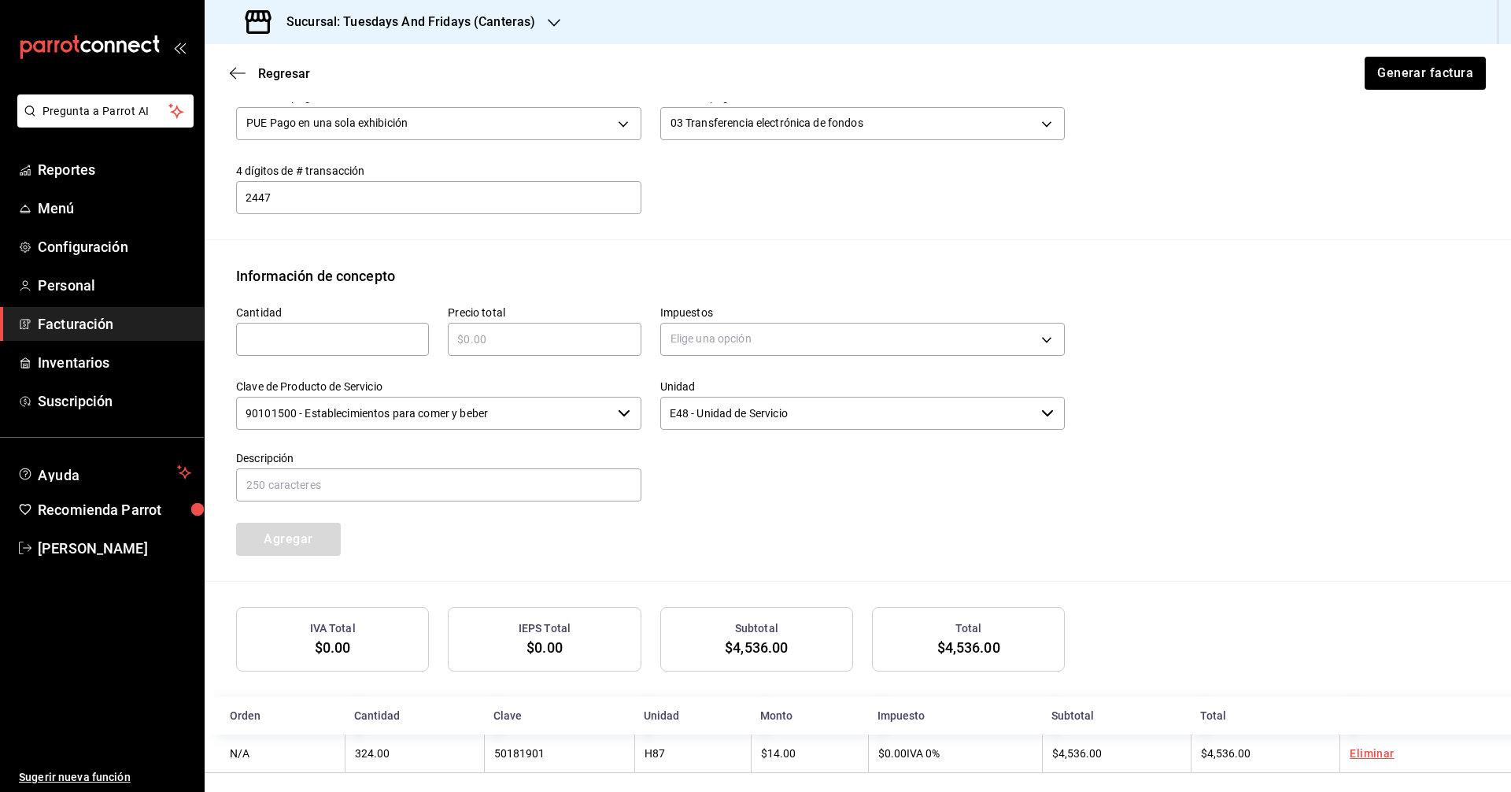
scroll to position [550, 0]
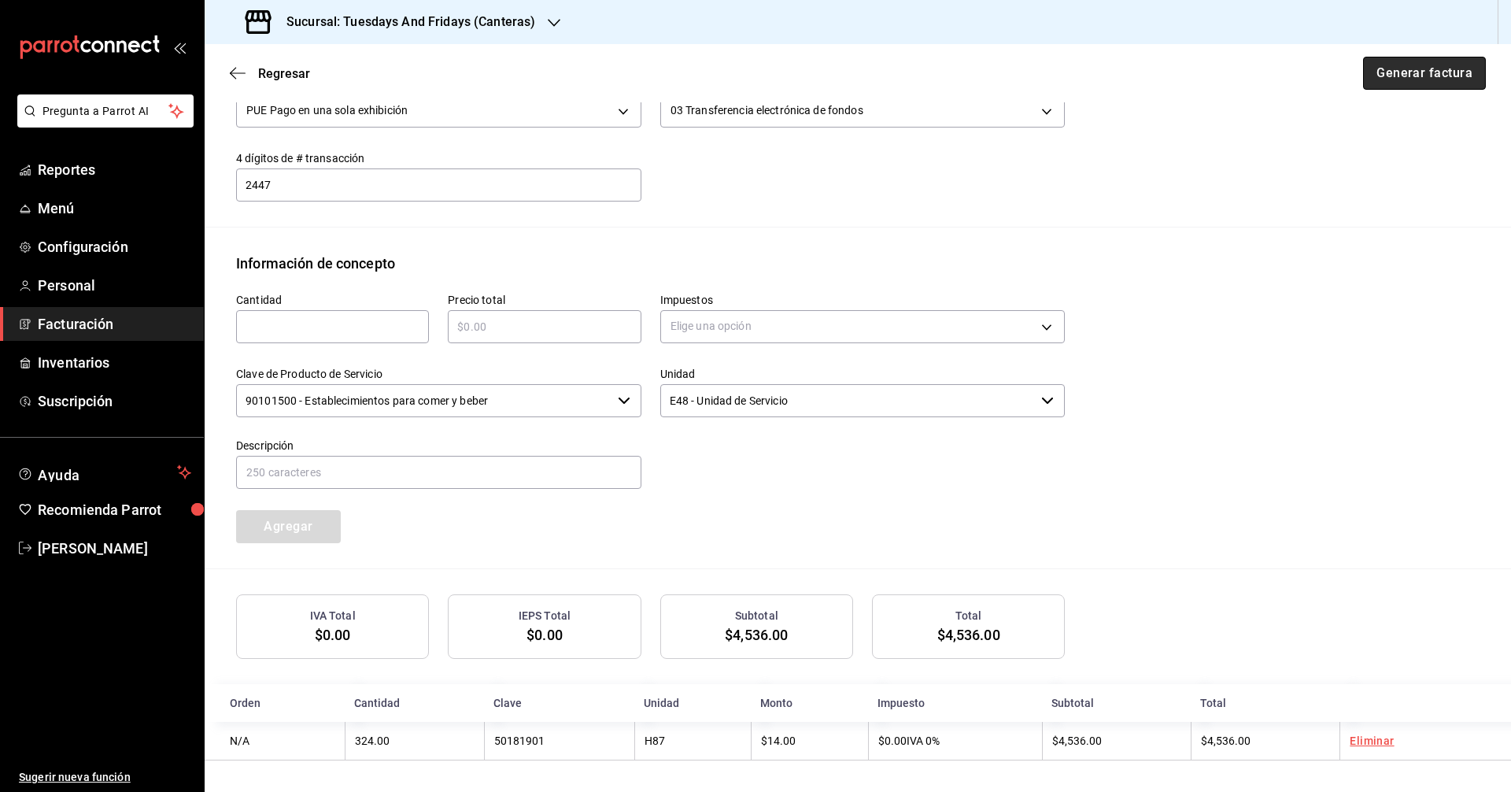
click at [730, 70] on button "Generar factura" at bounding box center [1424, 73] width 123 height 33
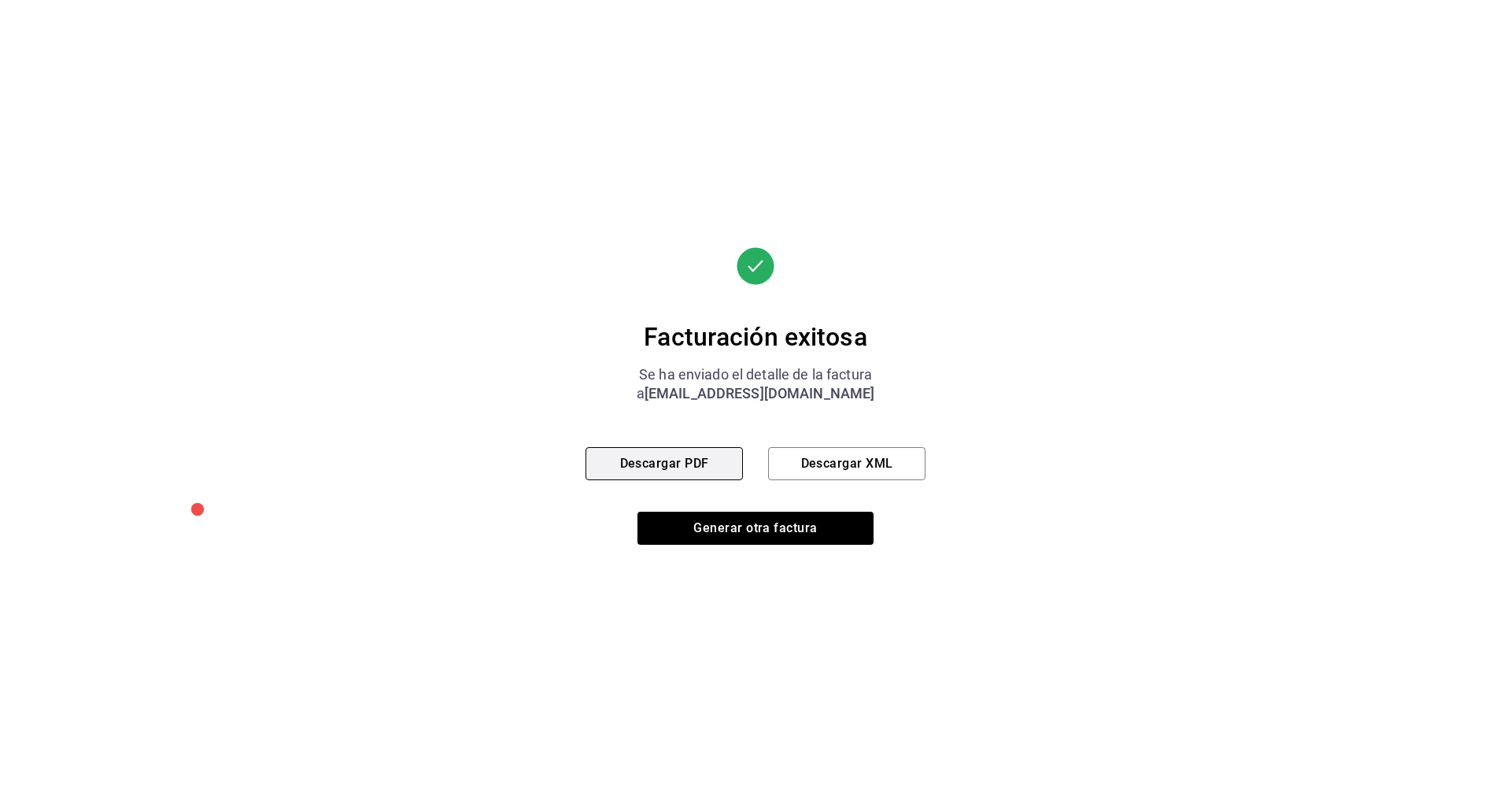
click at [704, 468] on button "Descargar PDF" at bounding box center [664, 463] width 157 height 33
click at [730, 531] on button "Generar otra factura" at bounding box center [756, 528] width 236 height 33
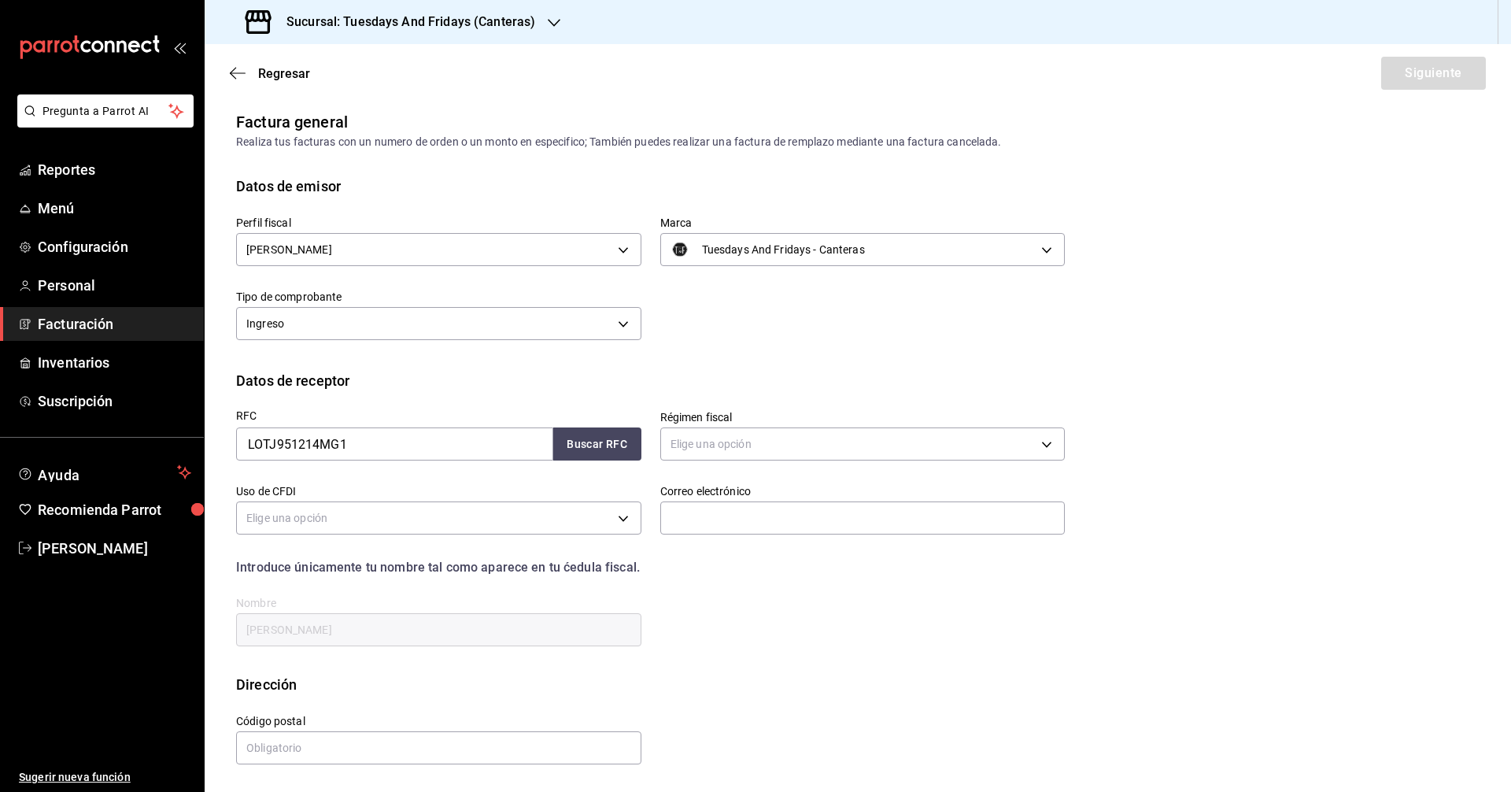
scroll to position [0, 0]
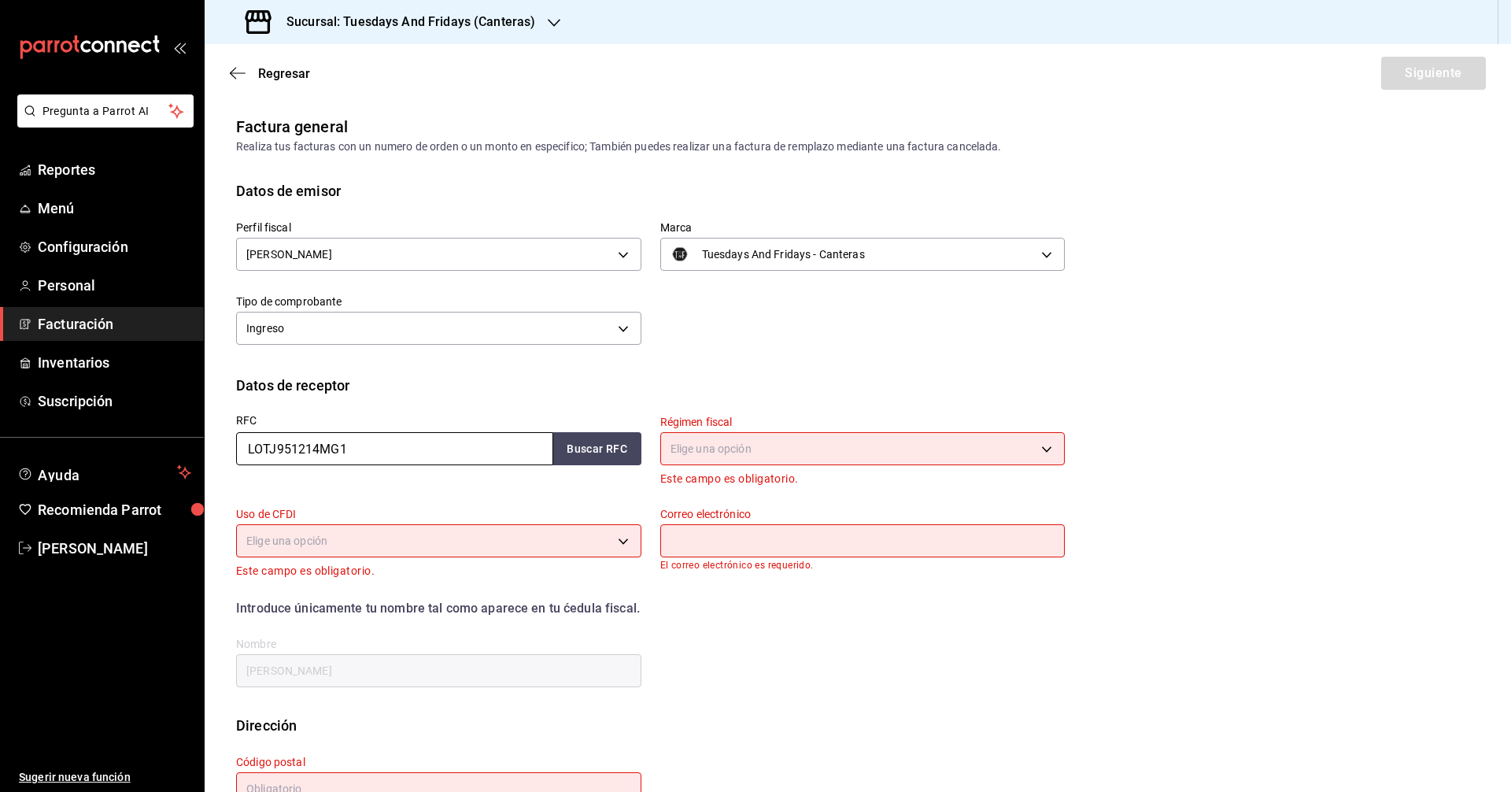
drag, startPoint x: 393, startPoint y: 446, endPoint x: 0, endPoint y: 434, distance: 393.0
click at [0, 434] on div "Pregunta a Parrot AI Reportes Menú Configuración Personal Facturación Inventari…" at bounding box center [755, 396] width 1511 height 792
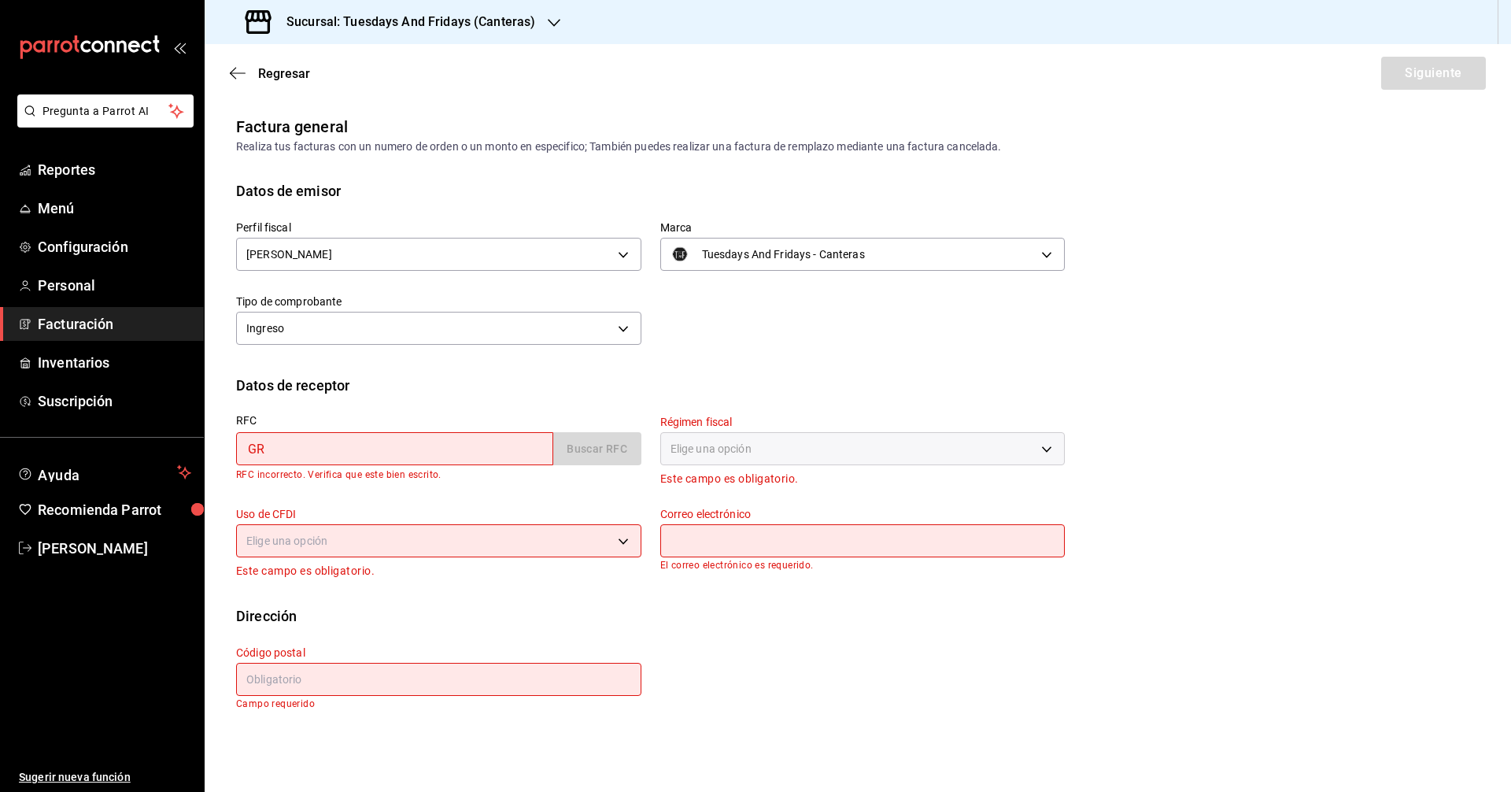
type input "GRO231115815"
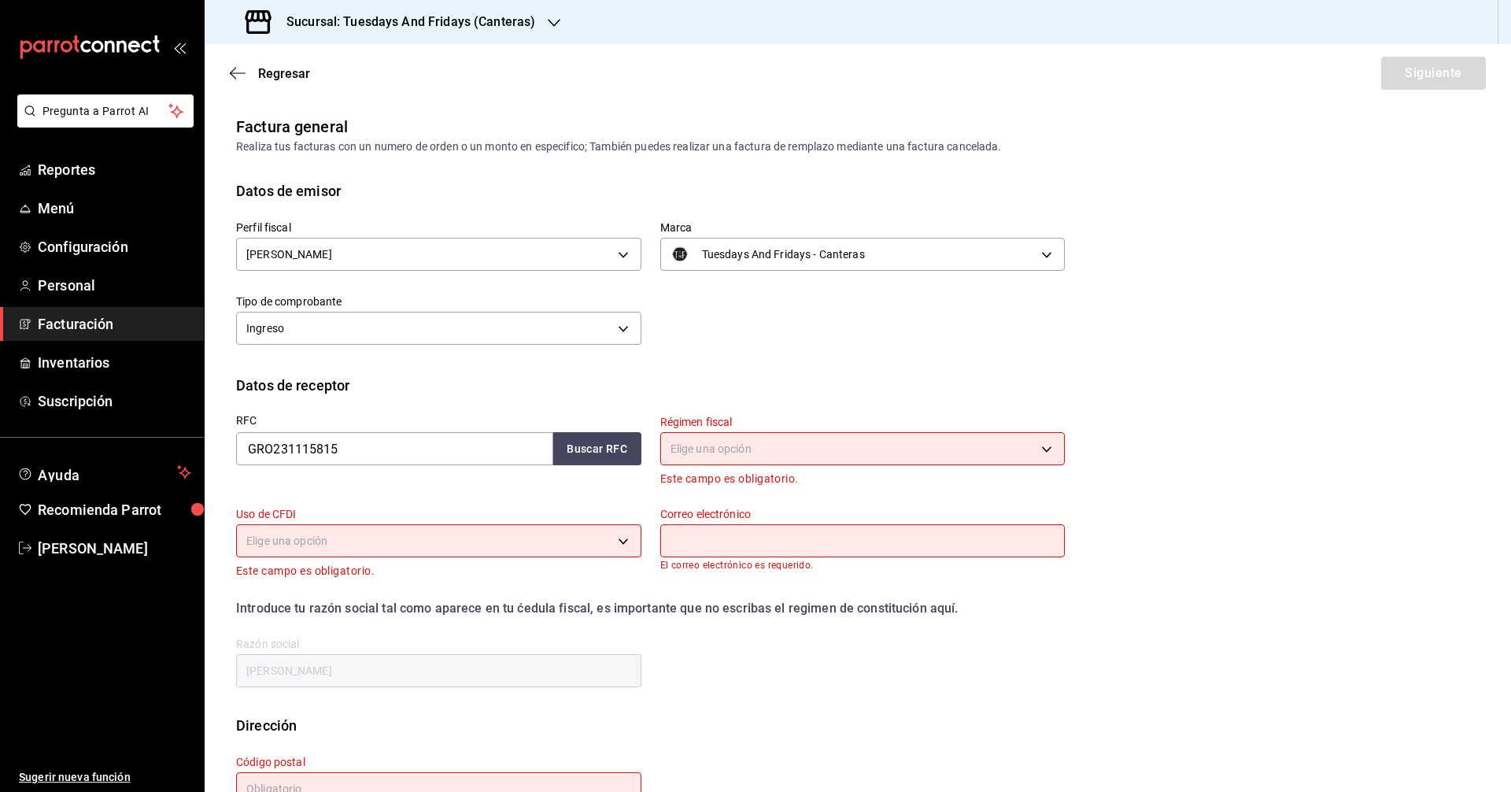
click at [643, 454] on div "Régimen fiscal Elige una opción Este campo es obligatorio." at bounding box center [853, 442] width 424 height 92
click at [616, 442] on button "Buscar RFC" at bounding box center [597, 448] width 88 height 33
type input "601"
type input "G03"
type input "ags_sur@monosanto.com"
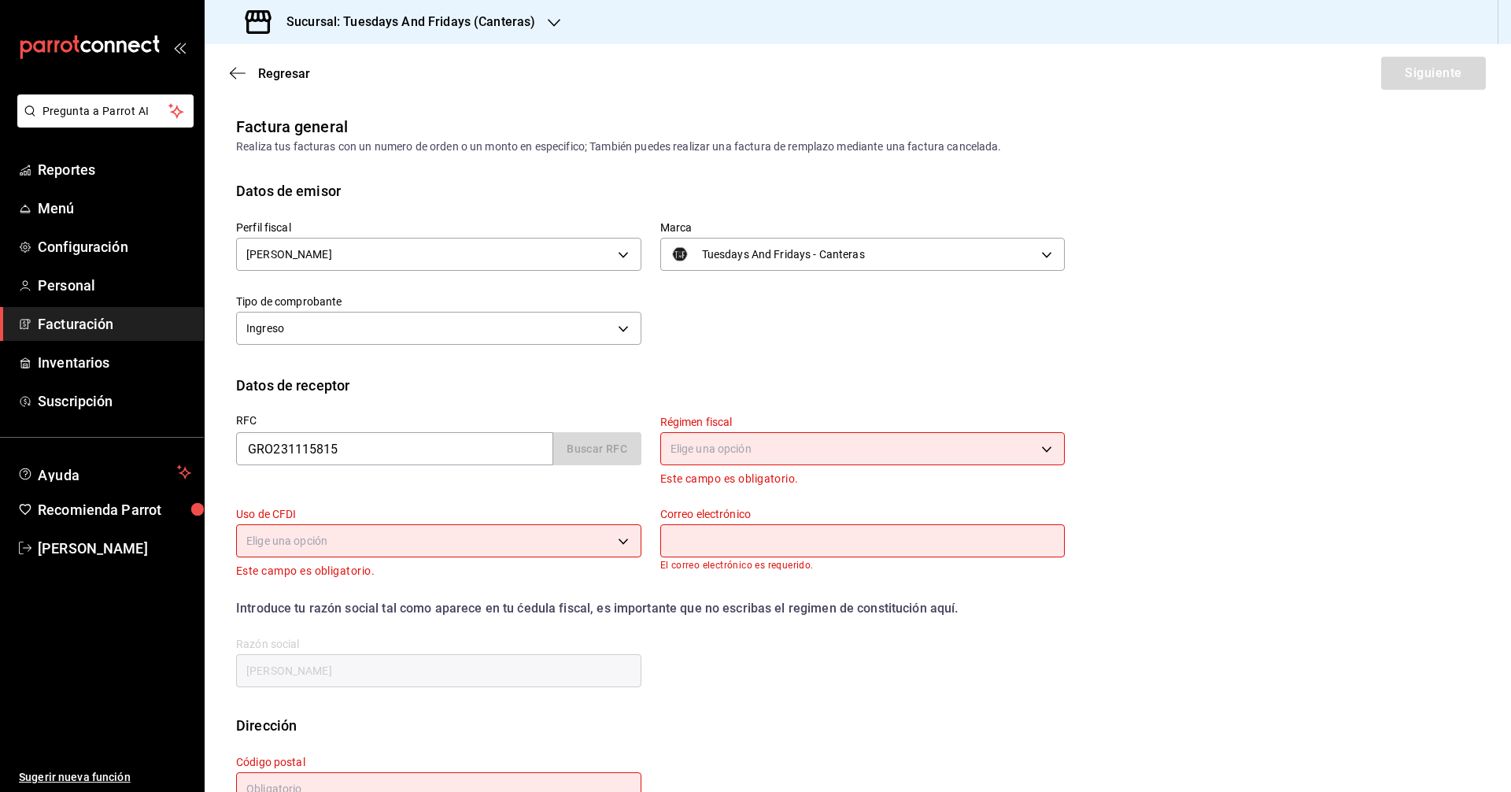
type input "20120"
type input "GRUPO RESTAURANTERO OPUS"
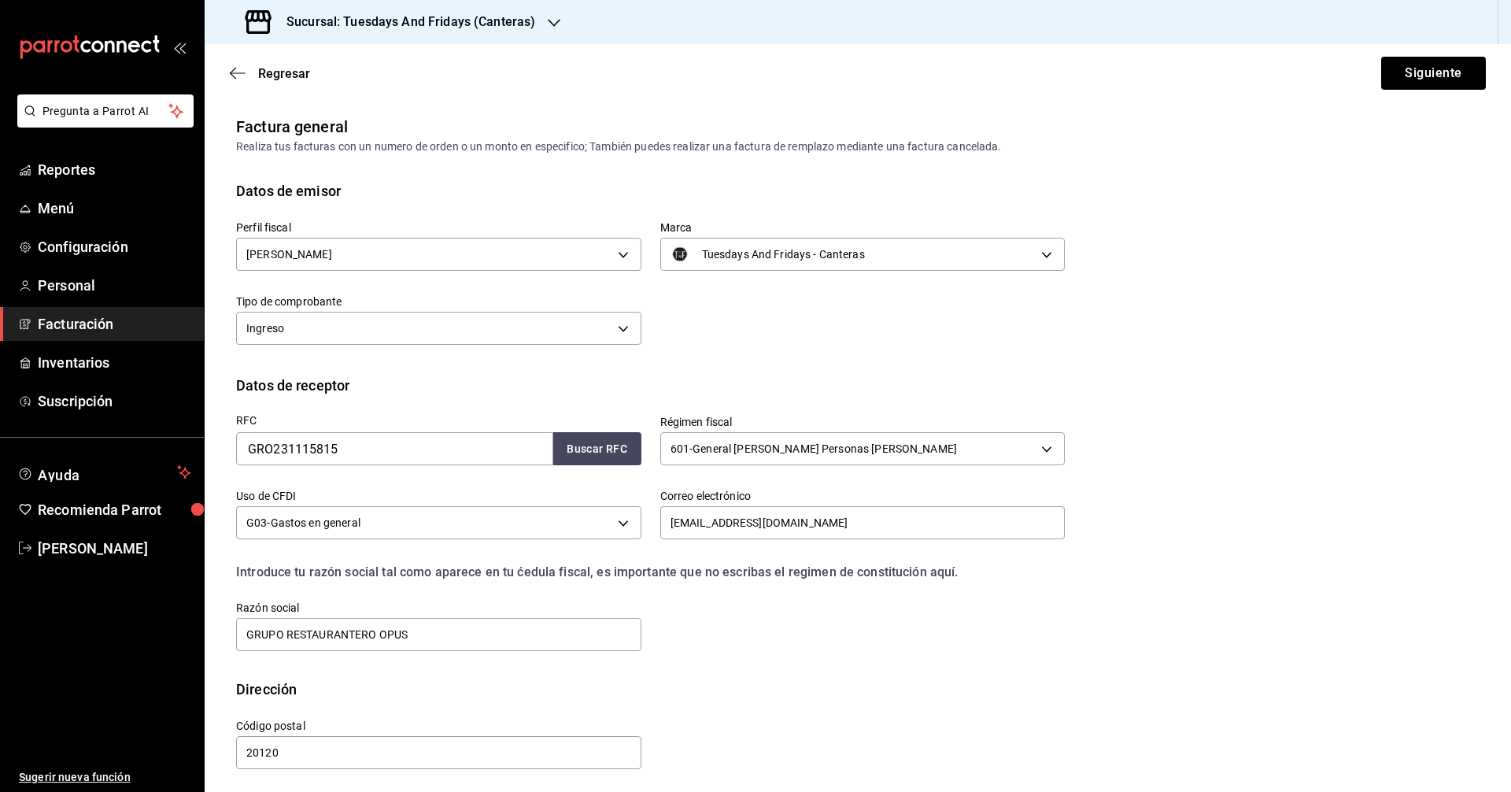
click at [730, 360] on div "Perfil fiscal JUAN IGNACIO ACERO PADILLA c9cd24ef-4caf-4a7b-8585-89d79b9dc07f M…" at bounding box center [858, 287] width 1244 height 173
click at [730, 90] on div "Regresar Siguiente" at bounding box center [858, 73] width 1307 height 58
click at [730, 79] on button "Siguiente" at bounding box center [1433, 73] width 105 height 33
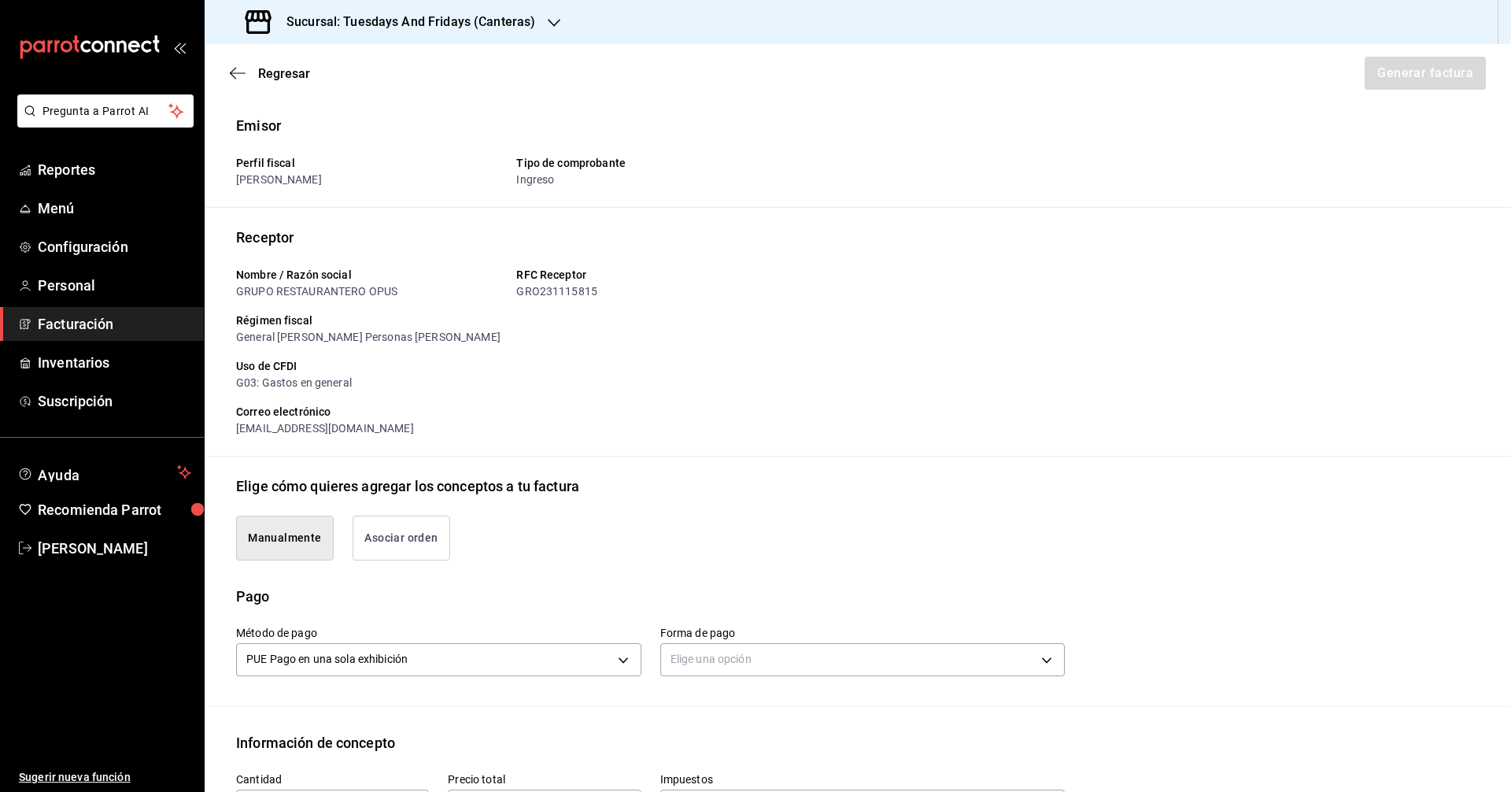
scroll to position [394, 0]
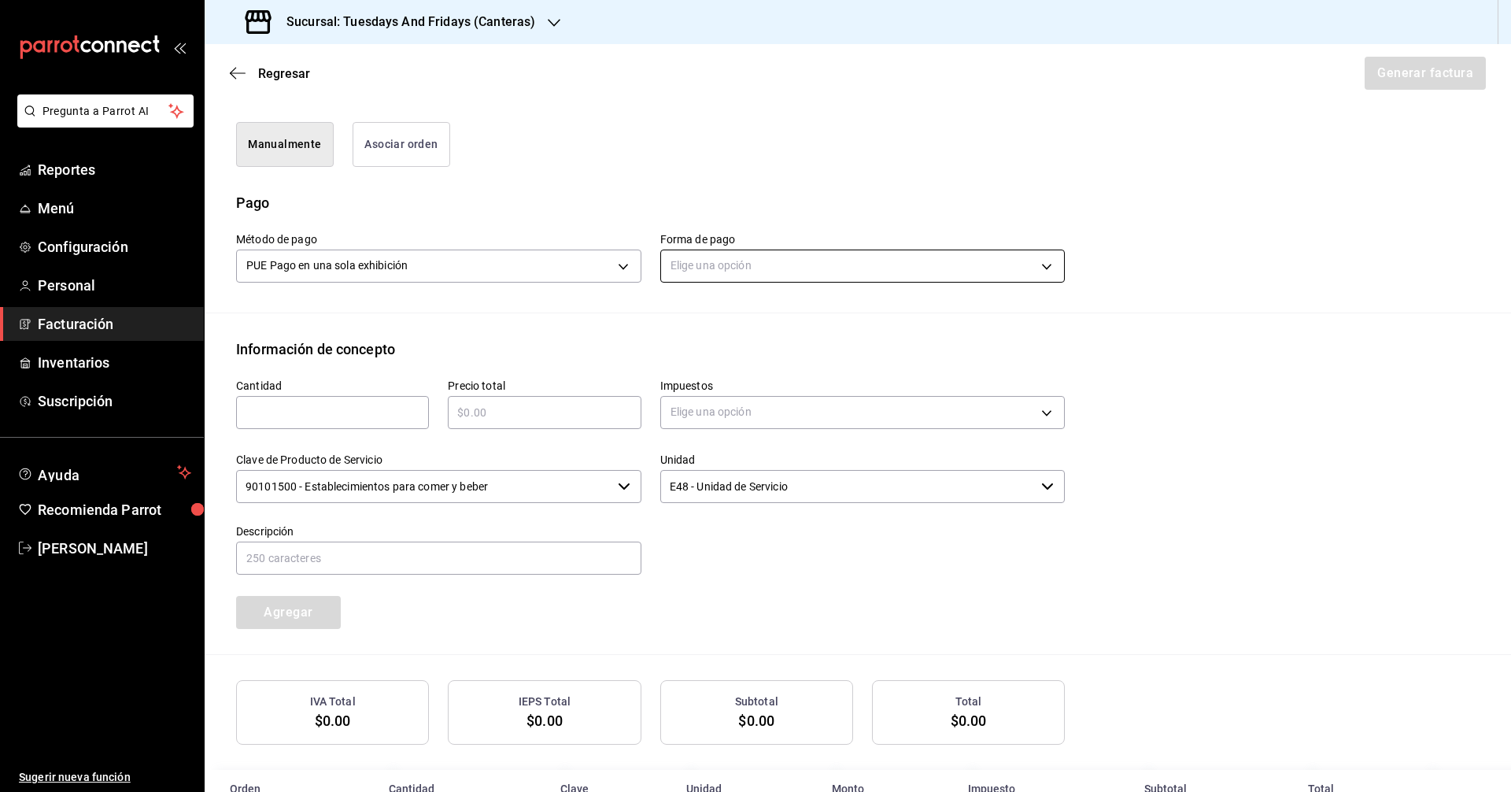
click at [709, 265] on body "Pregunta a Parrot AI Reportes Menú Configuración Personal Facturación Inventari…" at bounding box center [755, 396] width 1511 height 792
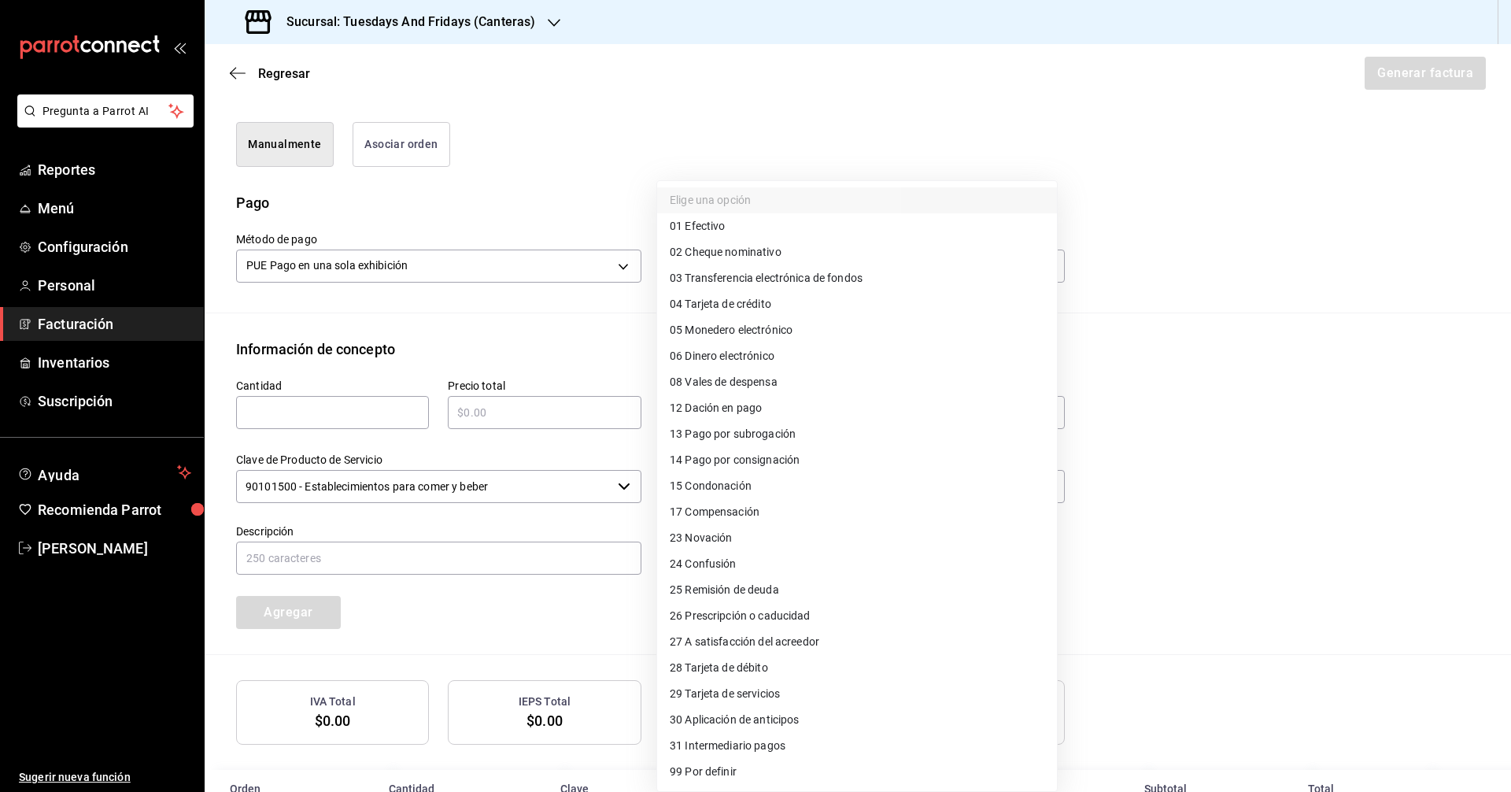
click at [708, 282] on span "03 Transferencia electrónica de fondos" at bounding box center [766, 278] width 193 height 17
type input "03"
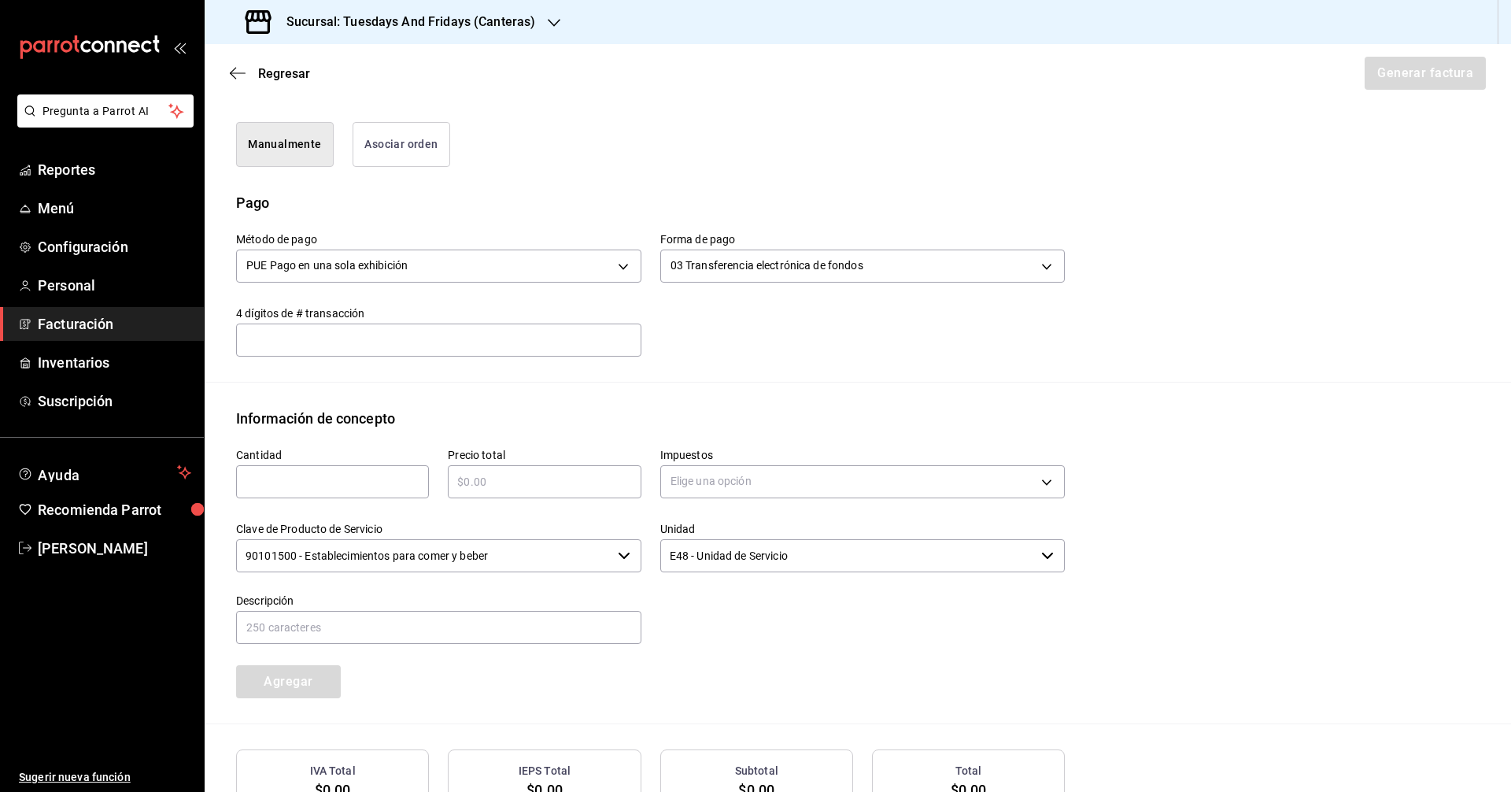
click at [528, 341] on div "Elige una opción 01 Efectivo 02 Cheque nominativo 03 Transferencia electrónica …" at bounding box center [755, 396] width 1511 height 792
click at [420, 349] on input "text" at bounding box center [438, 338] width 405 height 31
click at [626, 413] on div "Información de concepto" at bounding box center [858, 418] width 1244 height 21
click at [730, 178] on div "Manualmente Asociar orden" at bounding box center [858, 147] width 1244 height 89
